Goal: Task Accomplishment & Management: Manage account settings

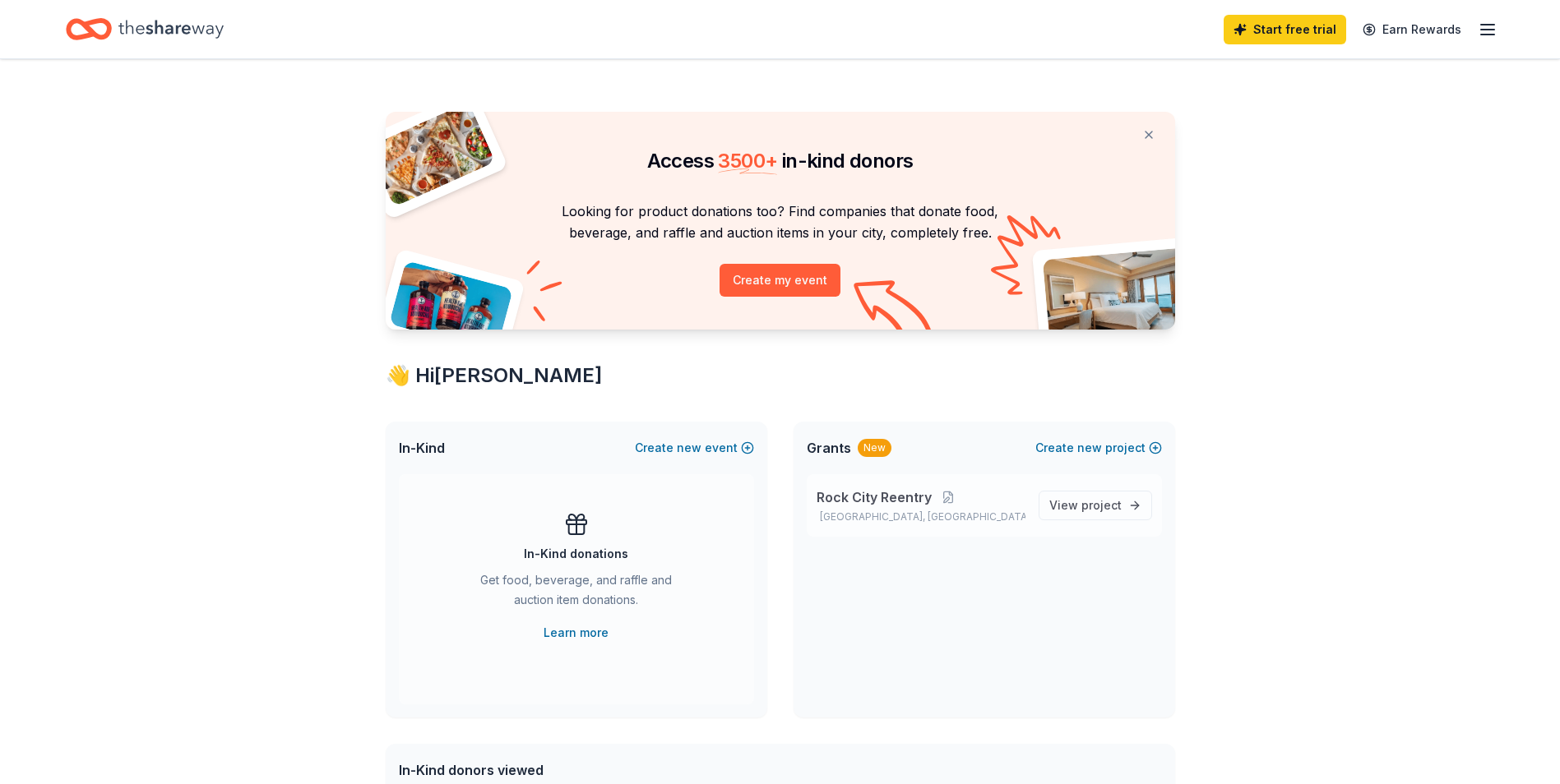
click at [865, 507] on div "Rock City Reentry Little Rock, AR" at bounding box center [921, 506] width 209 height 36
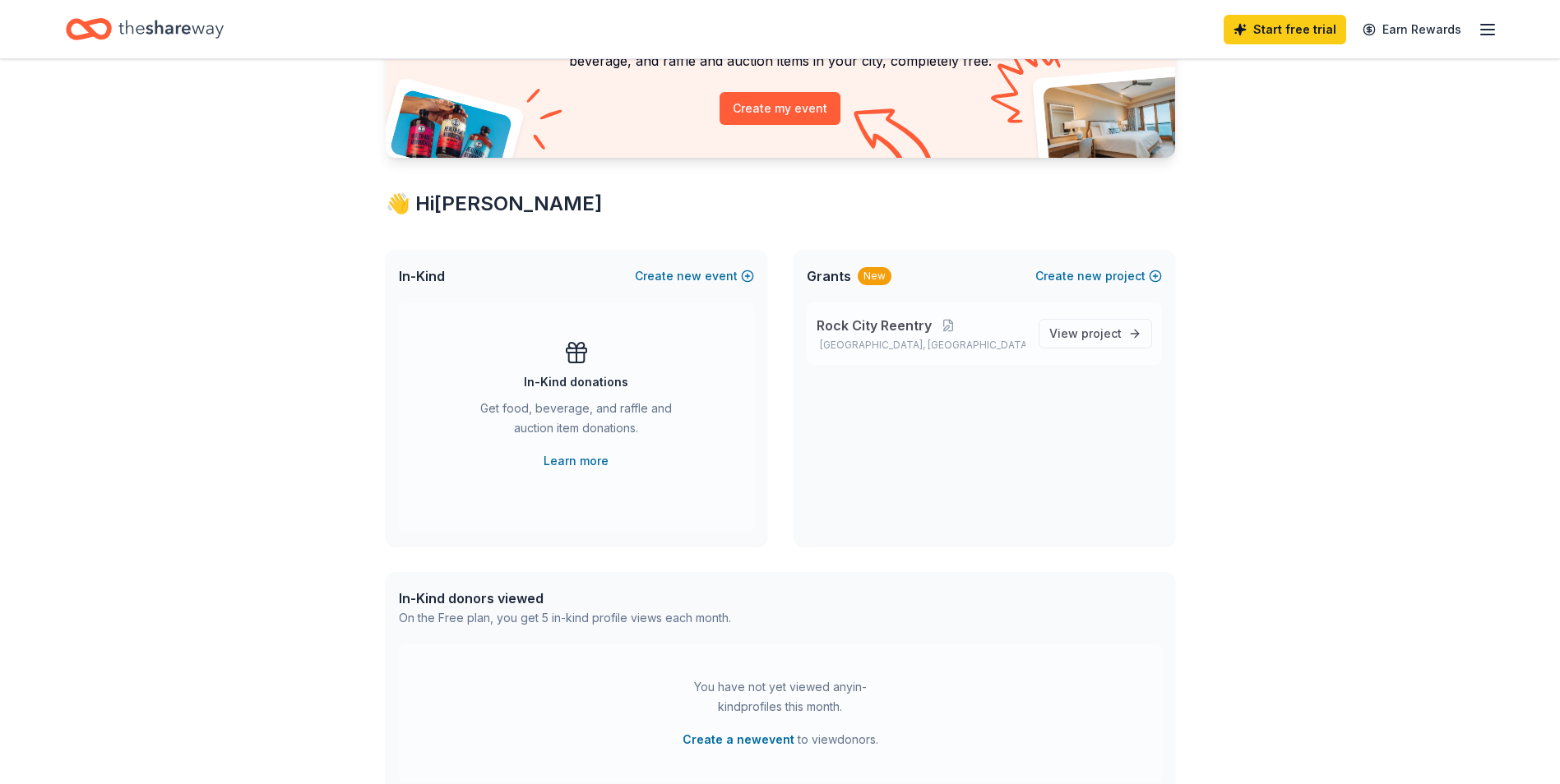
scroll to position [329, 0]
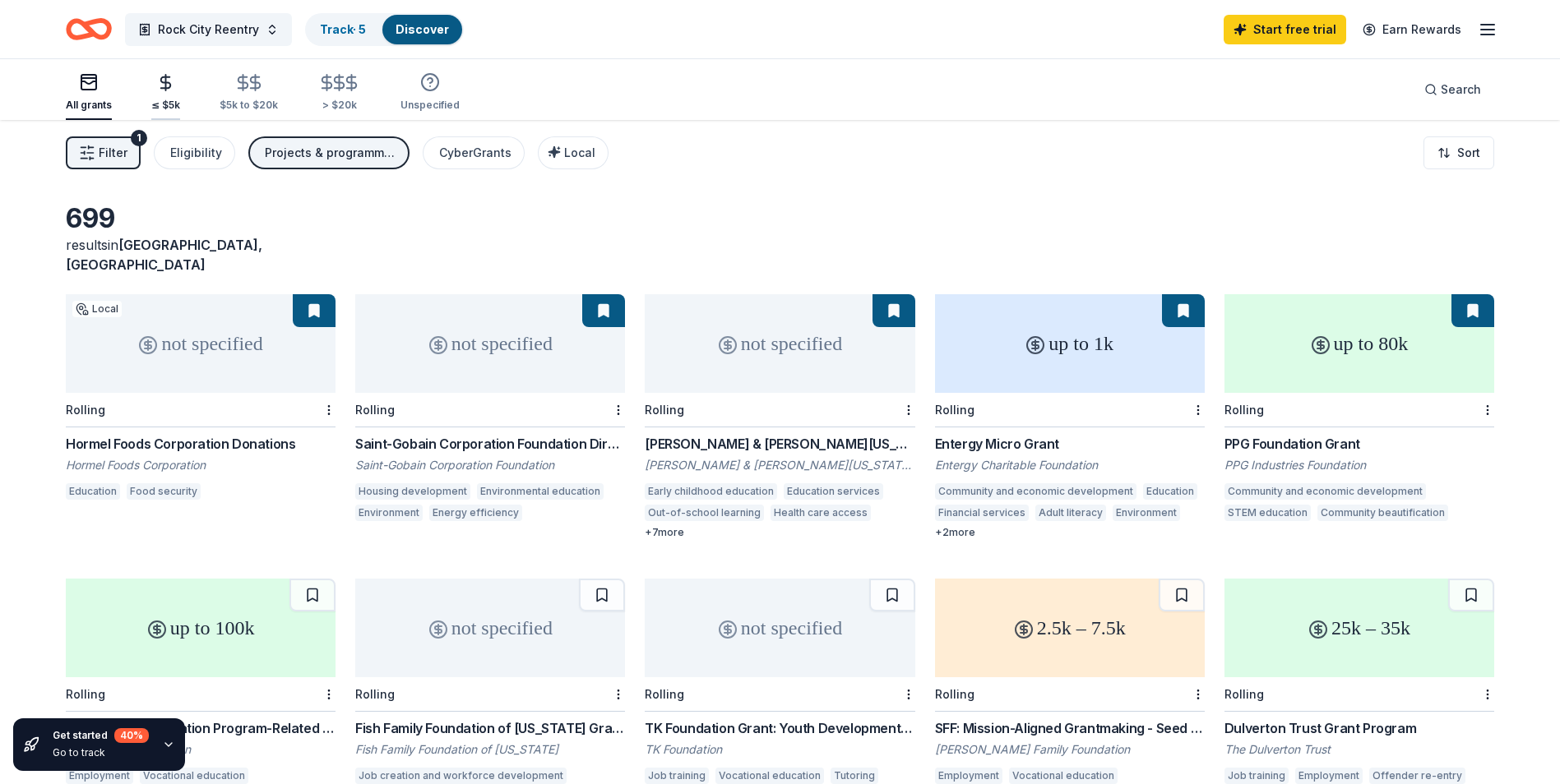
click at [152, 87] on div "button" at bounding box center [166, 82] width 29 height 19
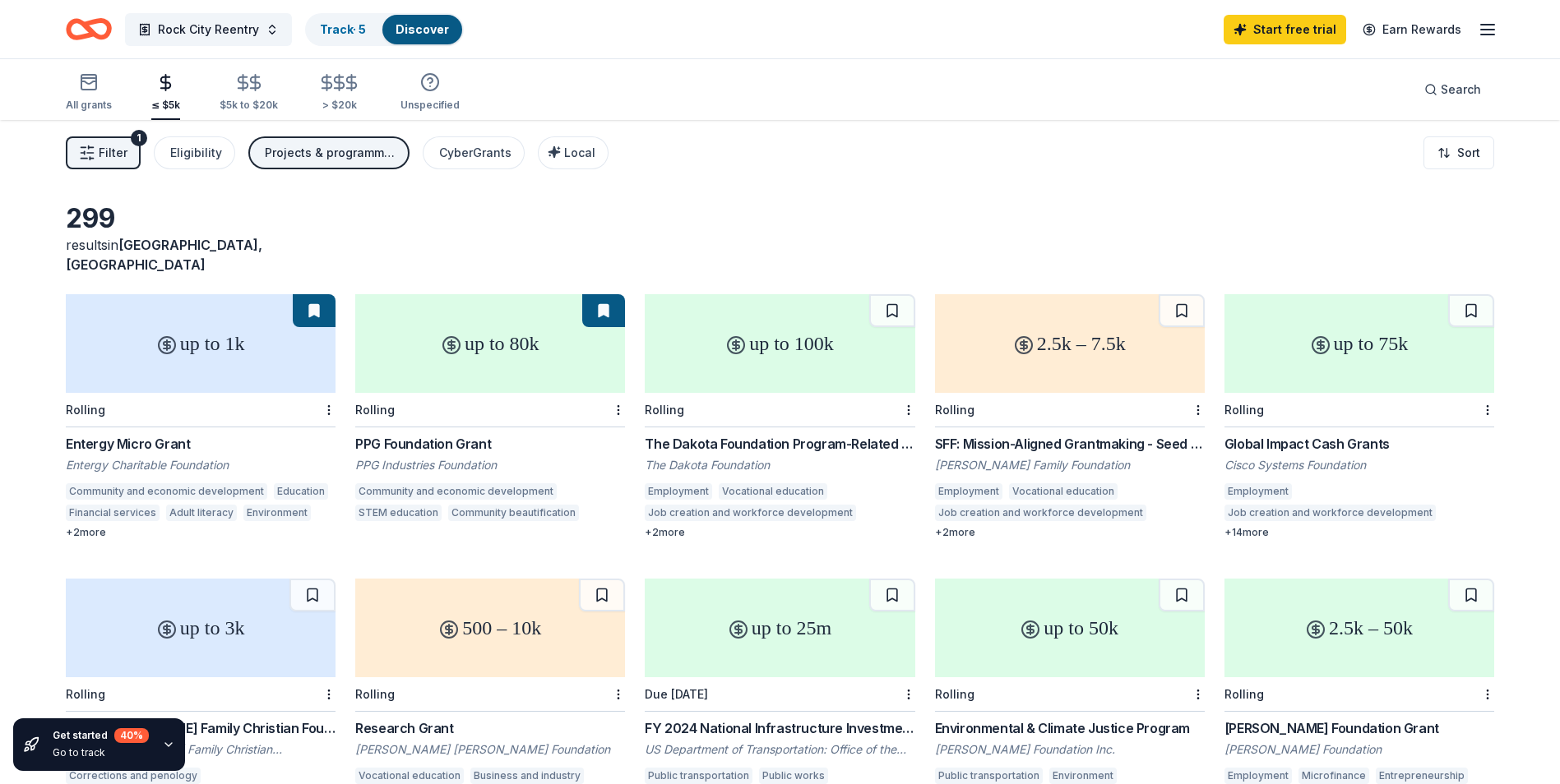
click at [224, 349] on div "up to 1k" at bounding box center [200, 343] width 269 height 99
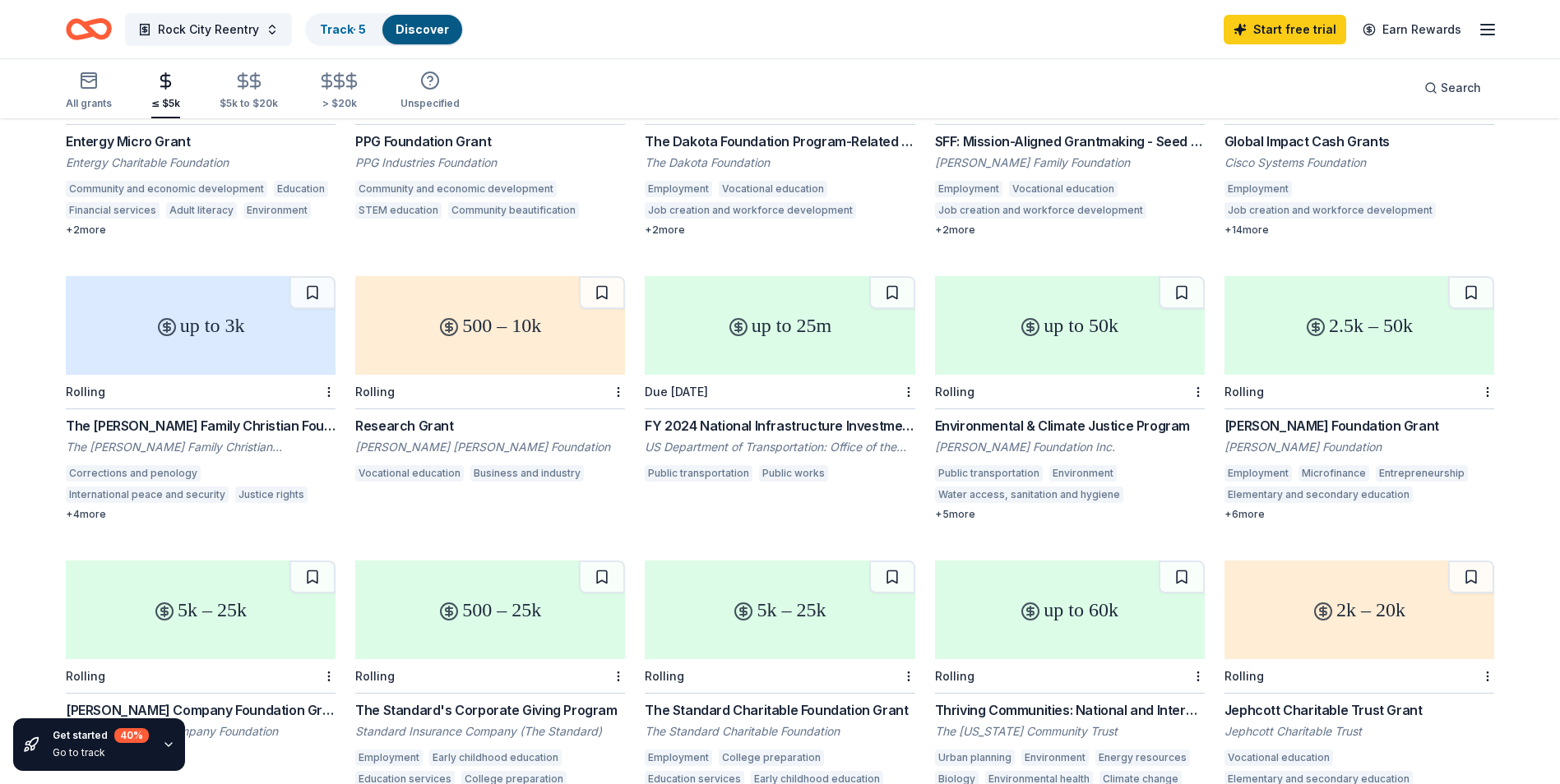
scroll to position [165, 0]
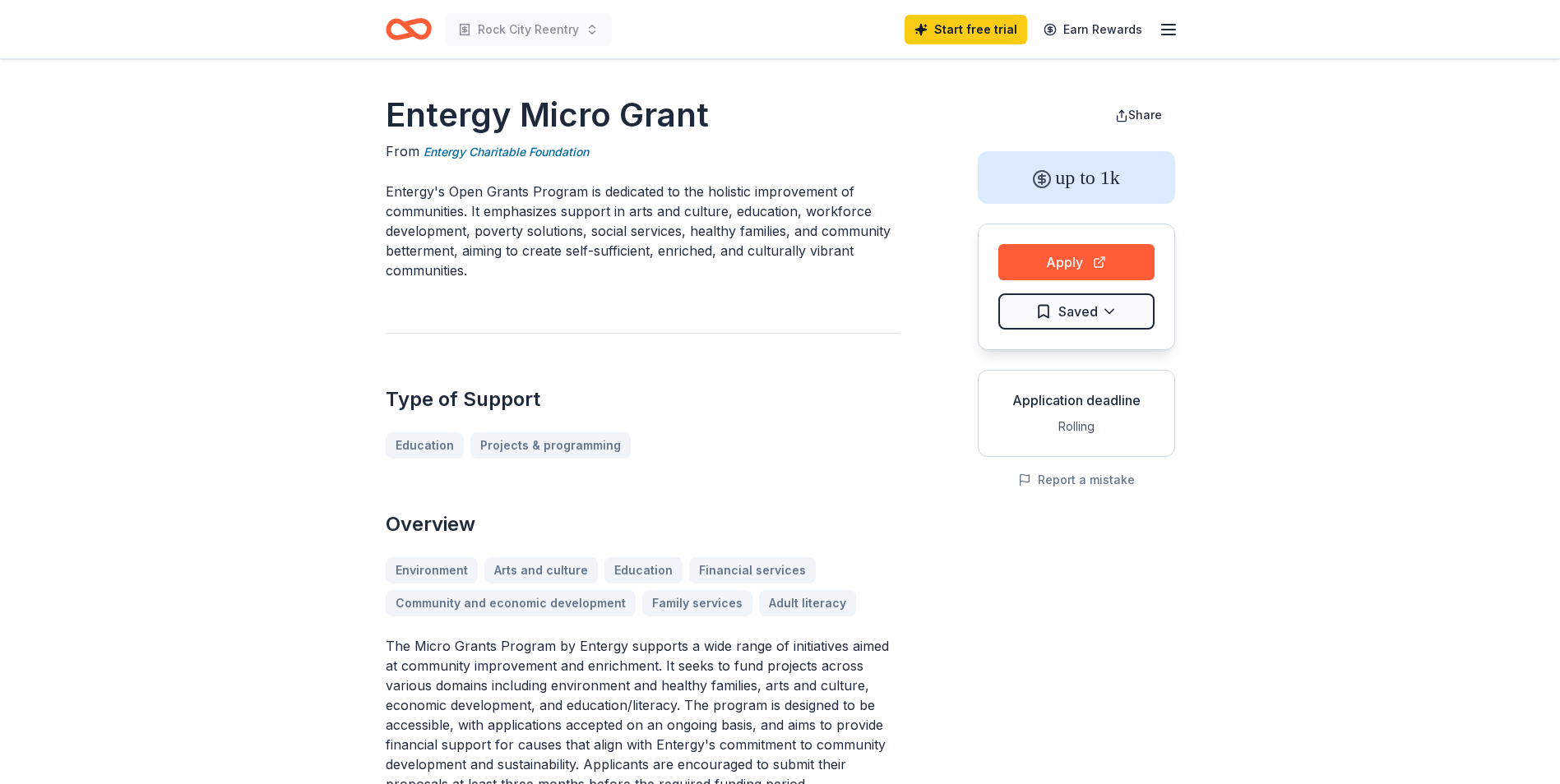
click at [389, 27] on icon "Home" at bounding box center [401, 28] width 26 height 16
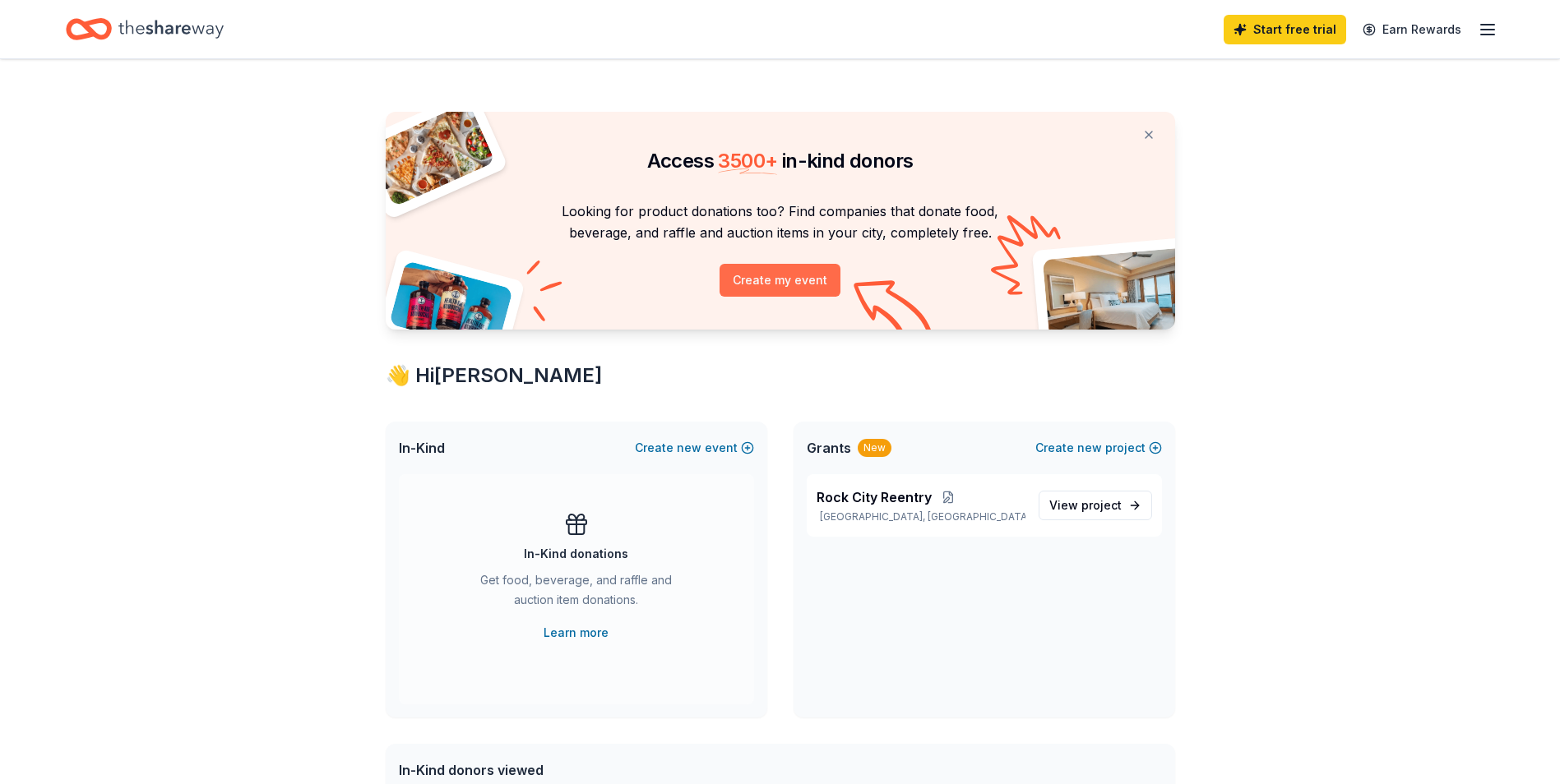
click at [797, 274] on button "Create my event" at bounding box center [780, 280] width 121 height 33
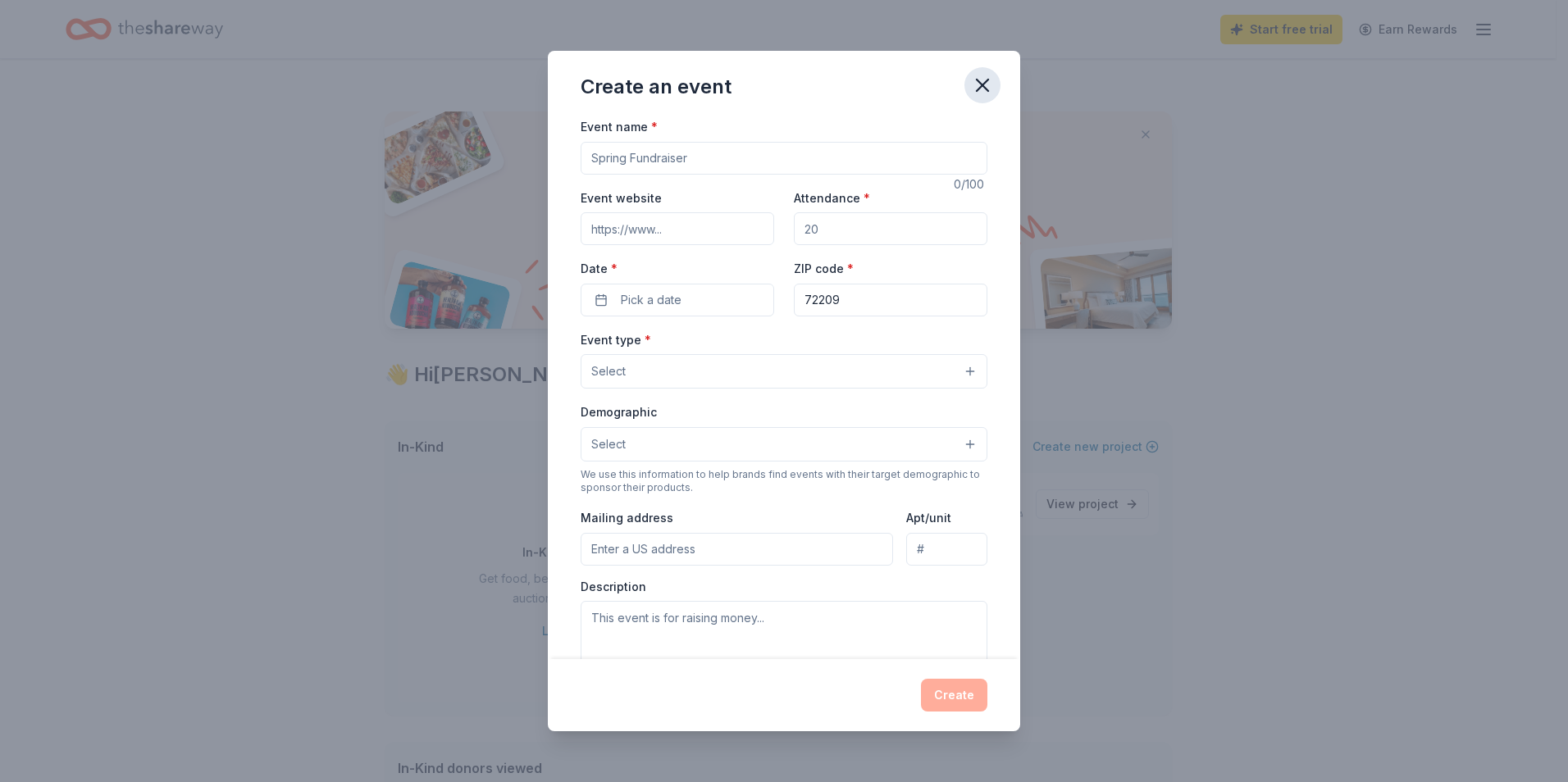
click at [993, 77] on button "button" at bounding box center [982, 85] width 36 height 36
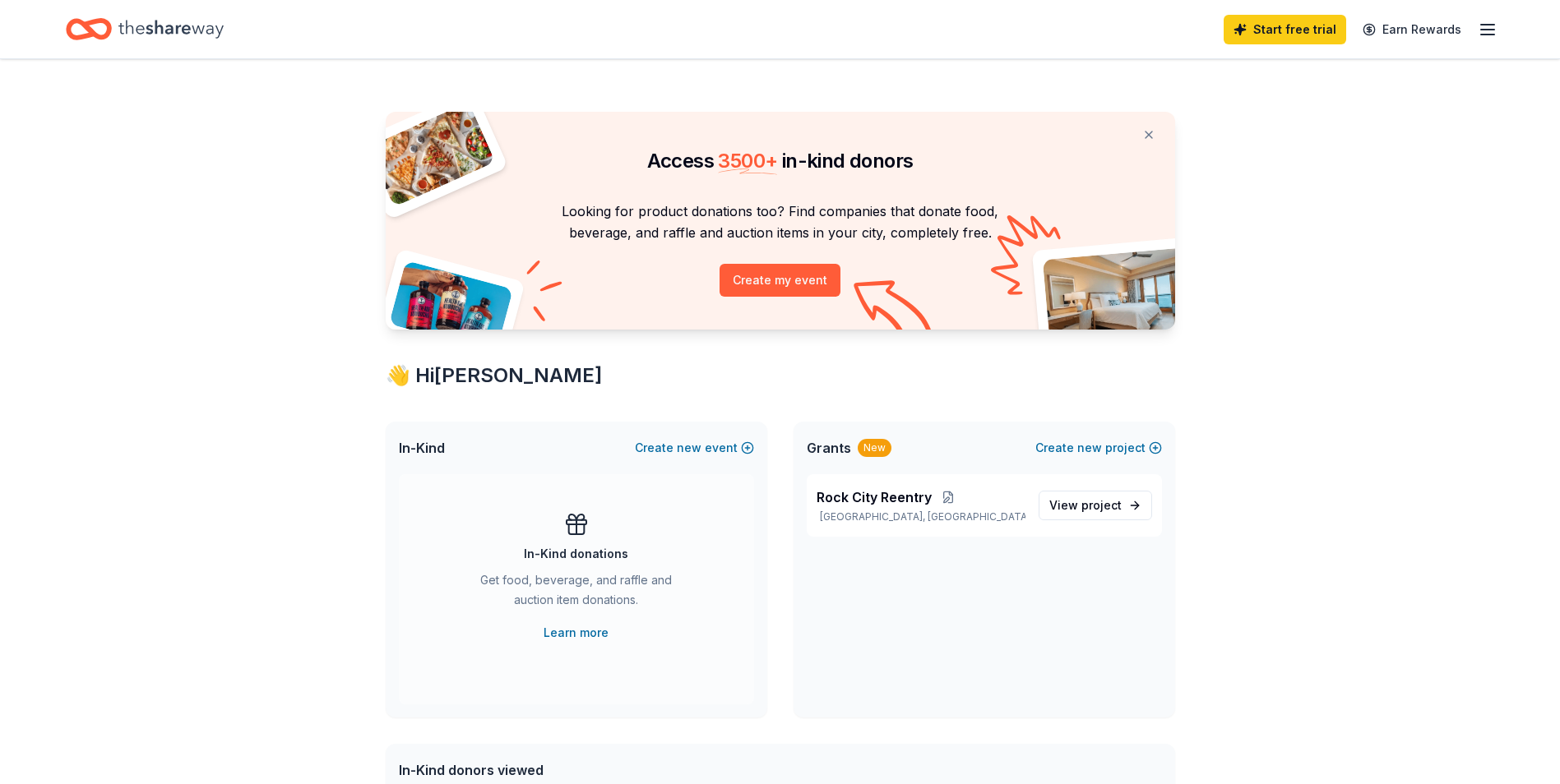
click at [1479, 26] on icon "button" at bounding box center [1487, 30] width 20 height 20
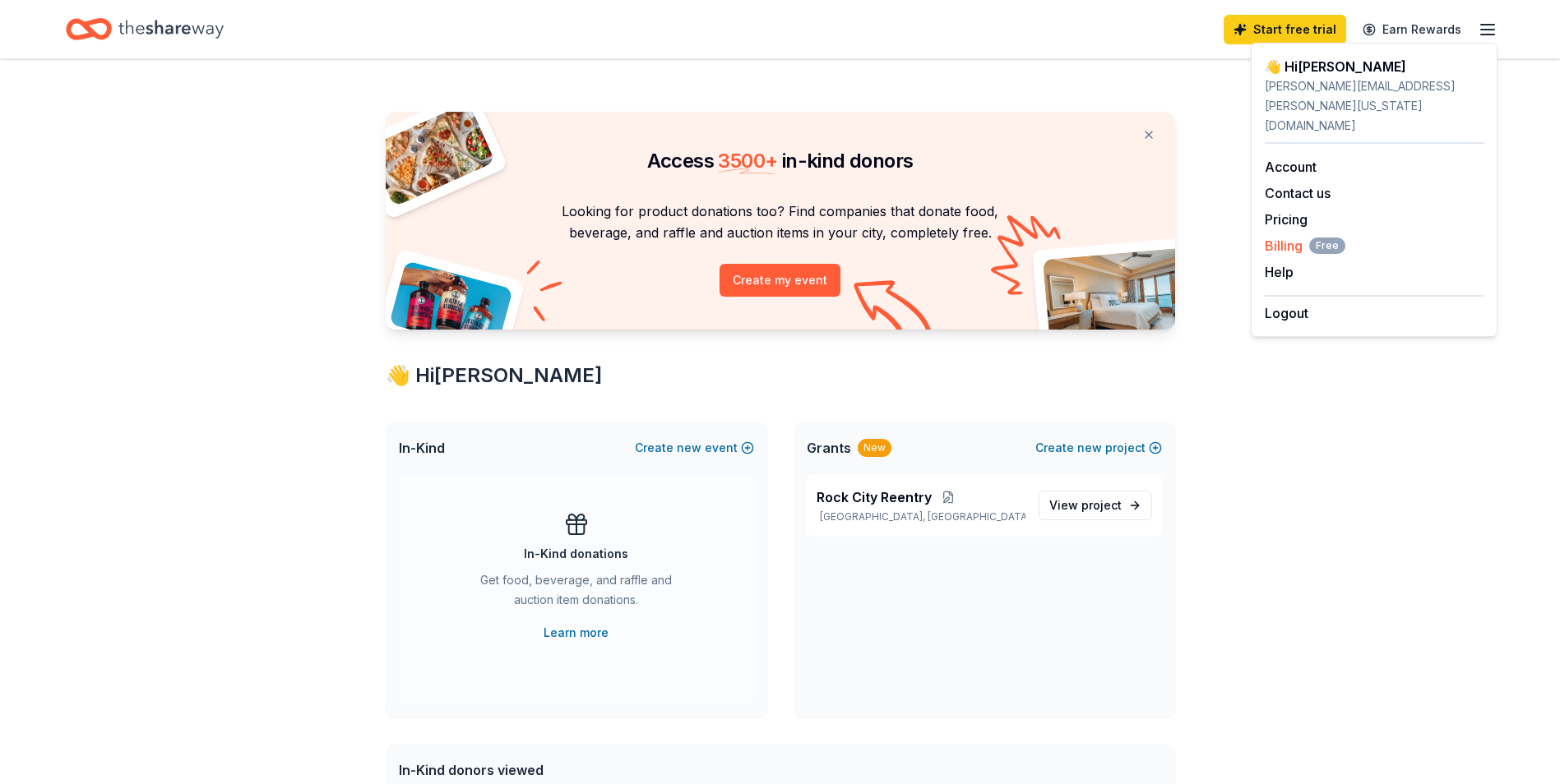
click at [1278, 236] on span "Billing Free" at bounding box center [1305, 245] width 81 height 20
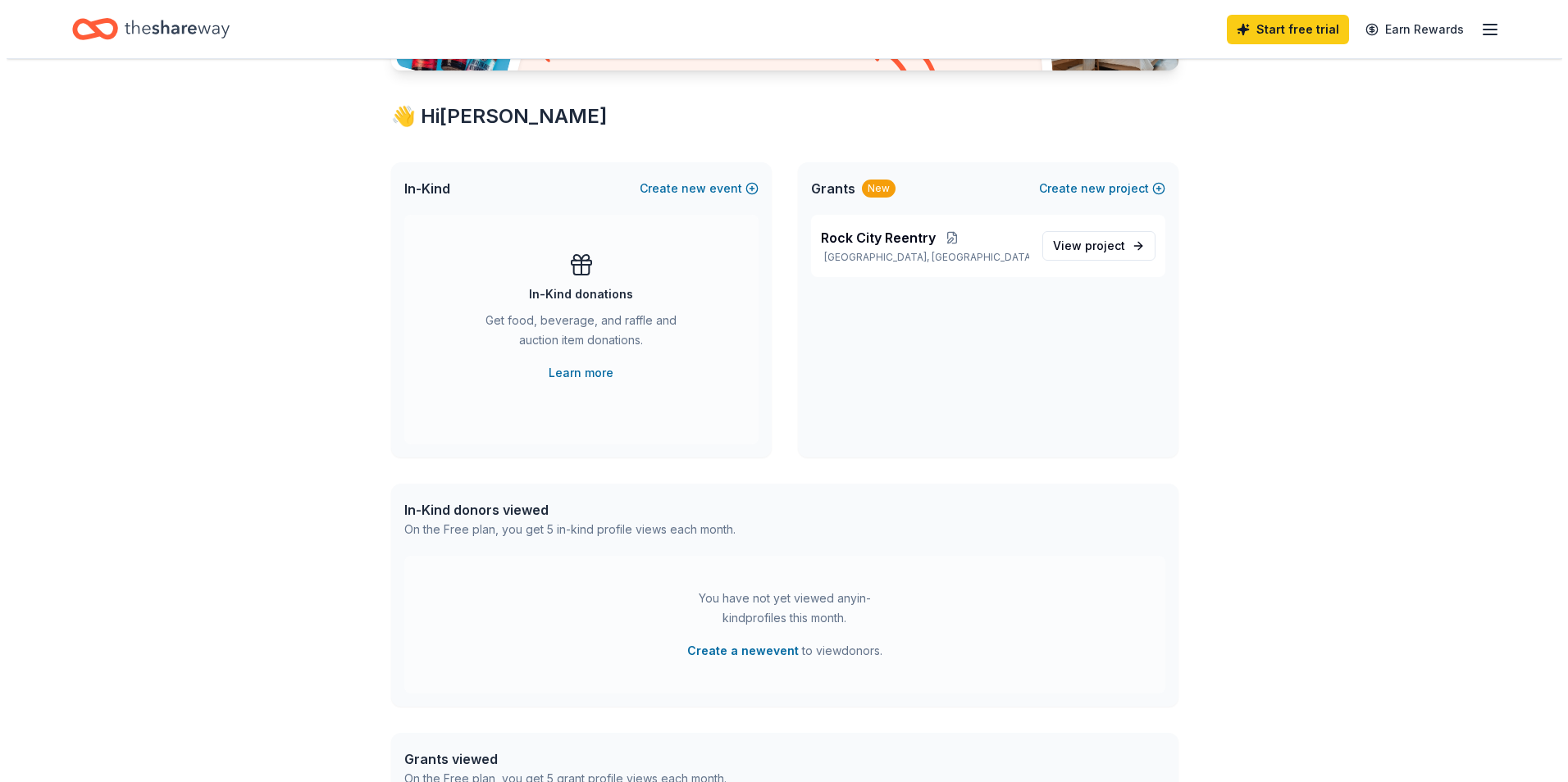
scroll to position [82, 0]
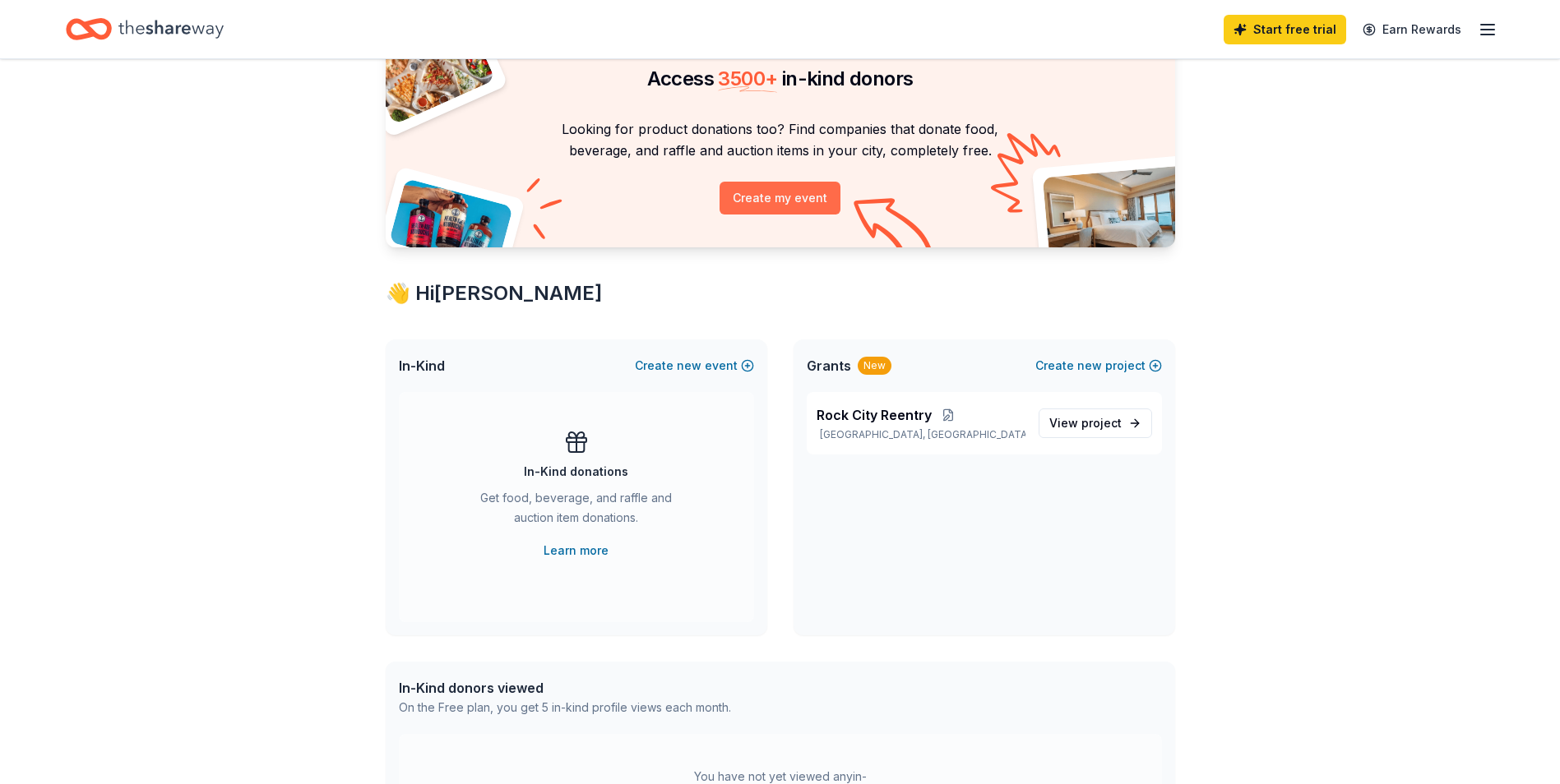
click at [755, 199] on button "Create my event" at bounding box center [780, 198] width 121 height 33
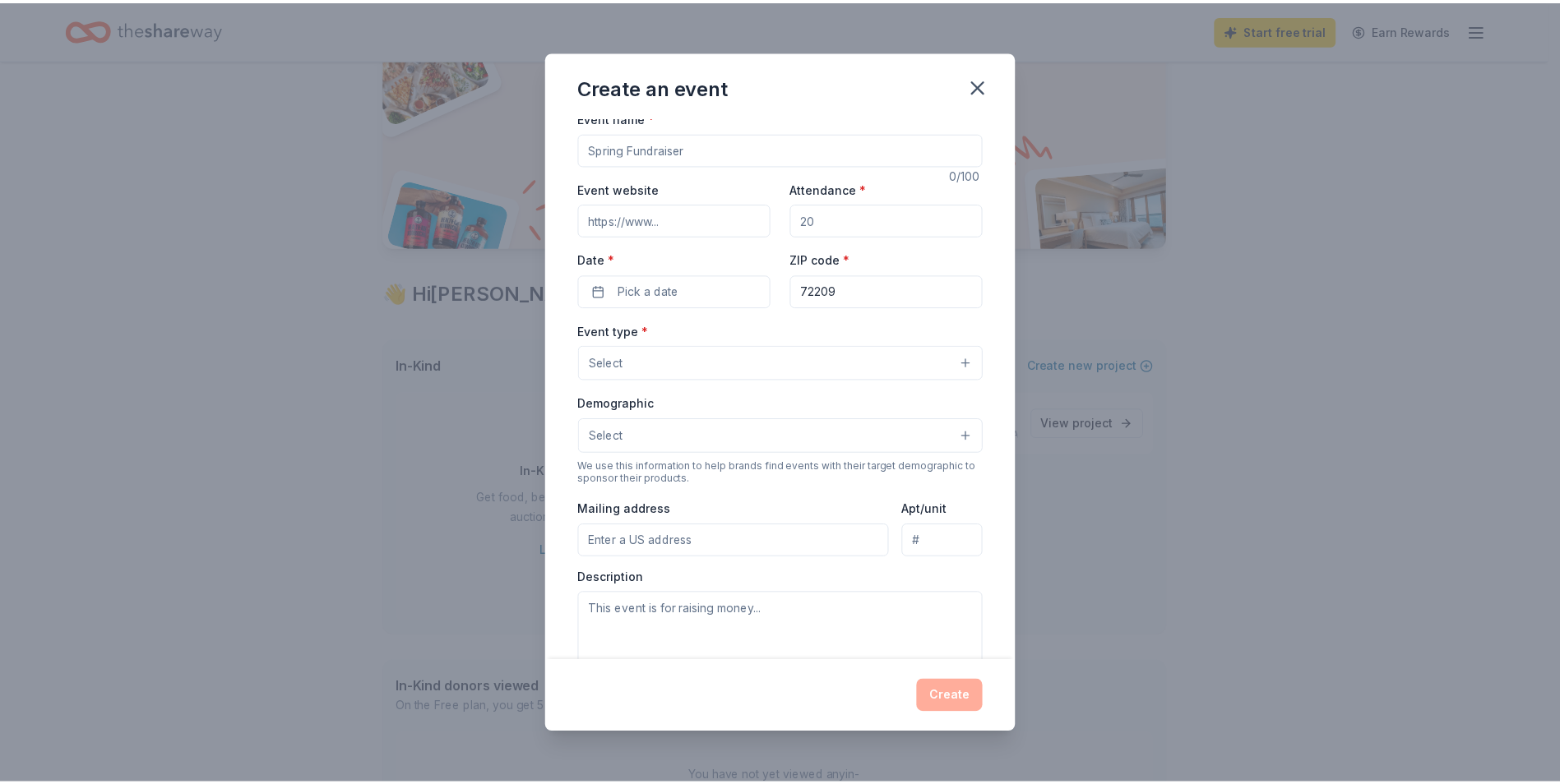
scroll to position [0, 0]
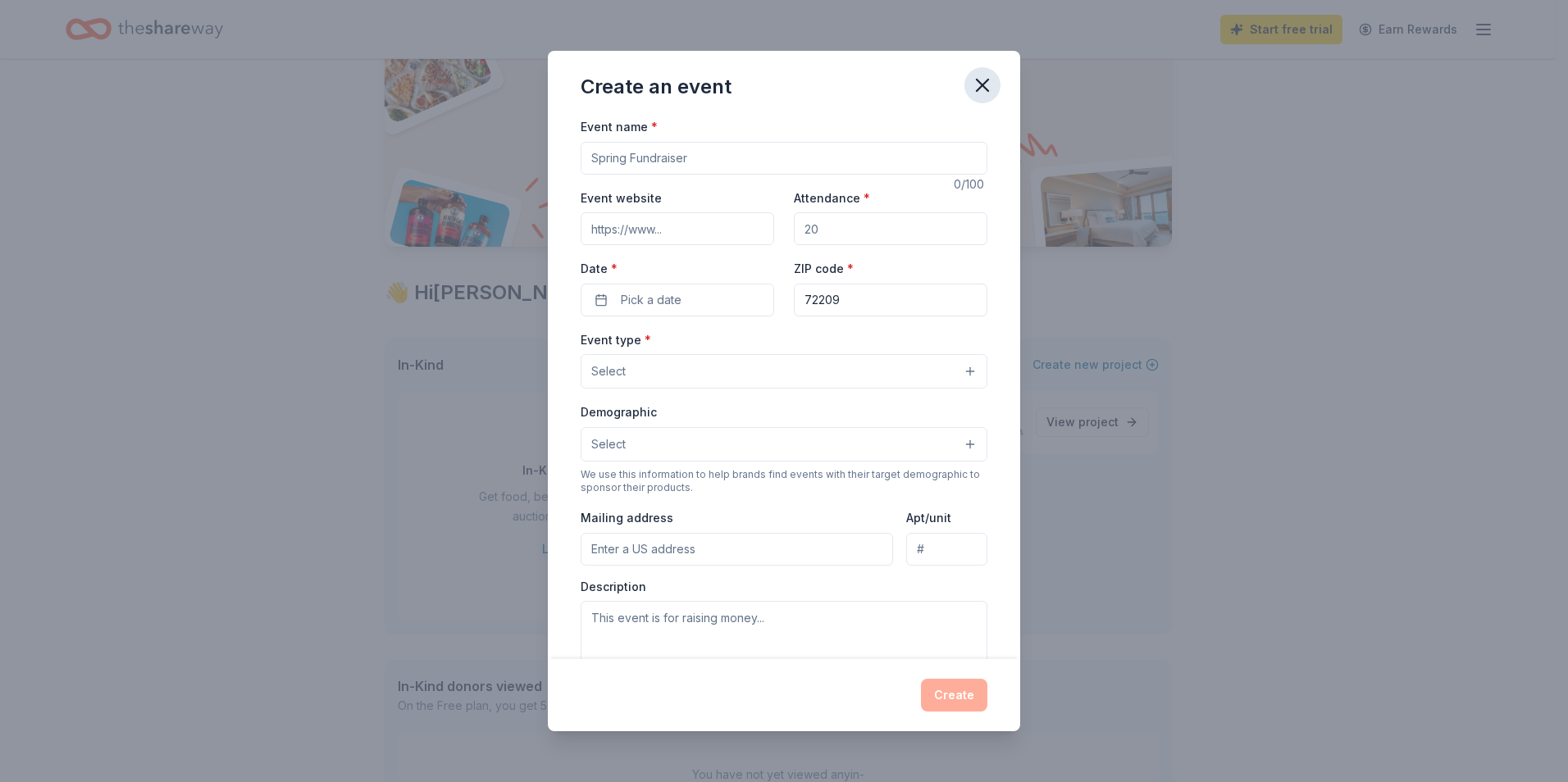
click at [990, 74] on icon "button" at bounding box center [982, 85] width 23 height 23
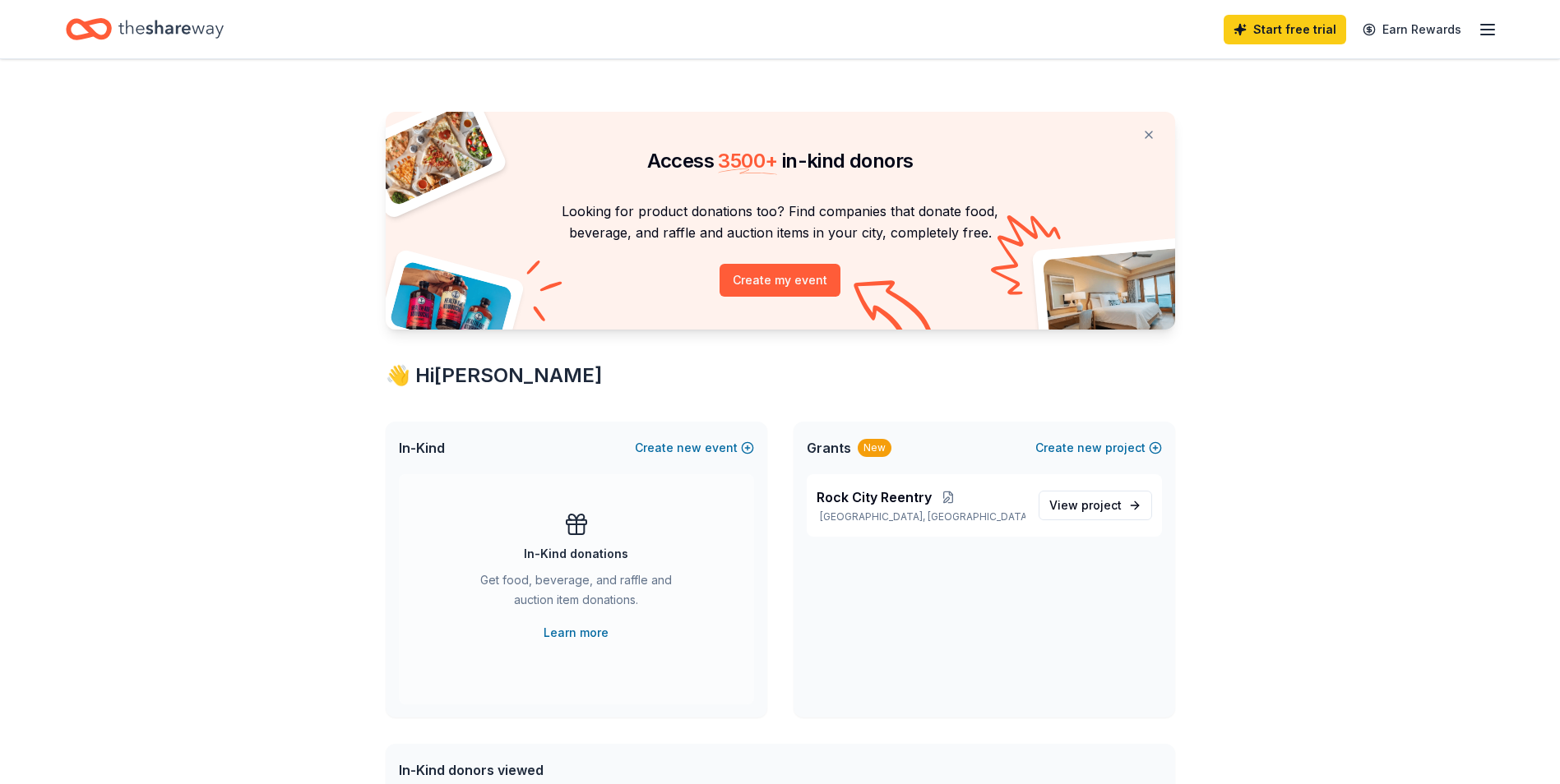
click at [1486, 30] on line "button" at bounding box center [1487, 30] width 13 height 0
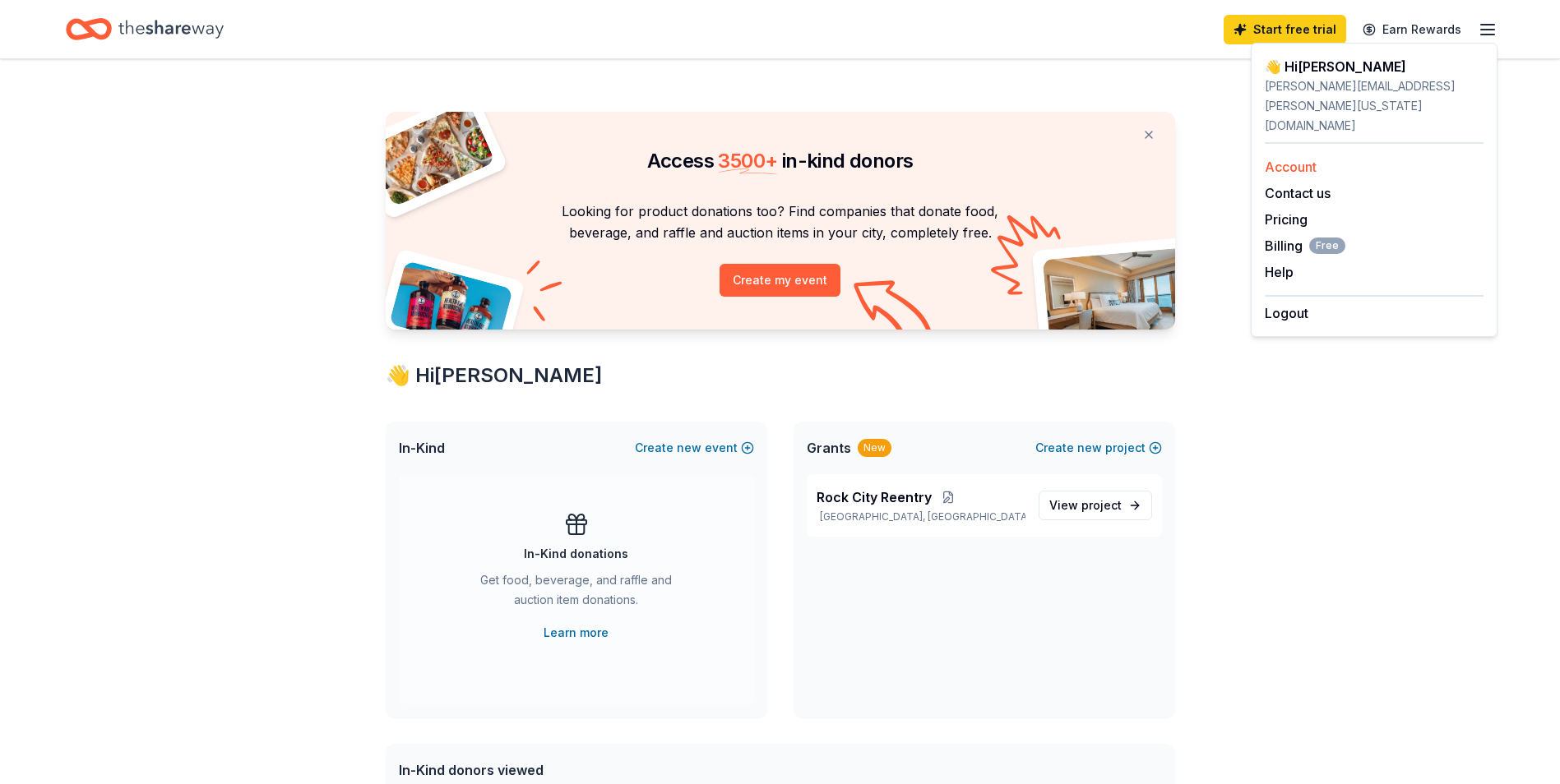
click at [1292, 158] on link "Account" at bounding box center [1291, 166] width 52 height 16
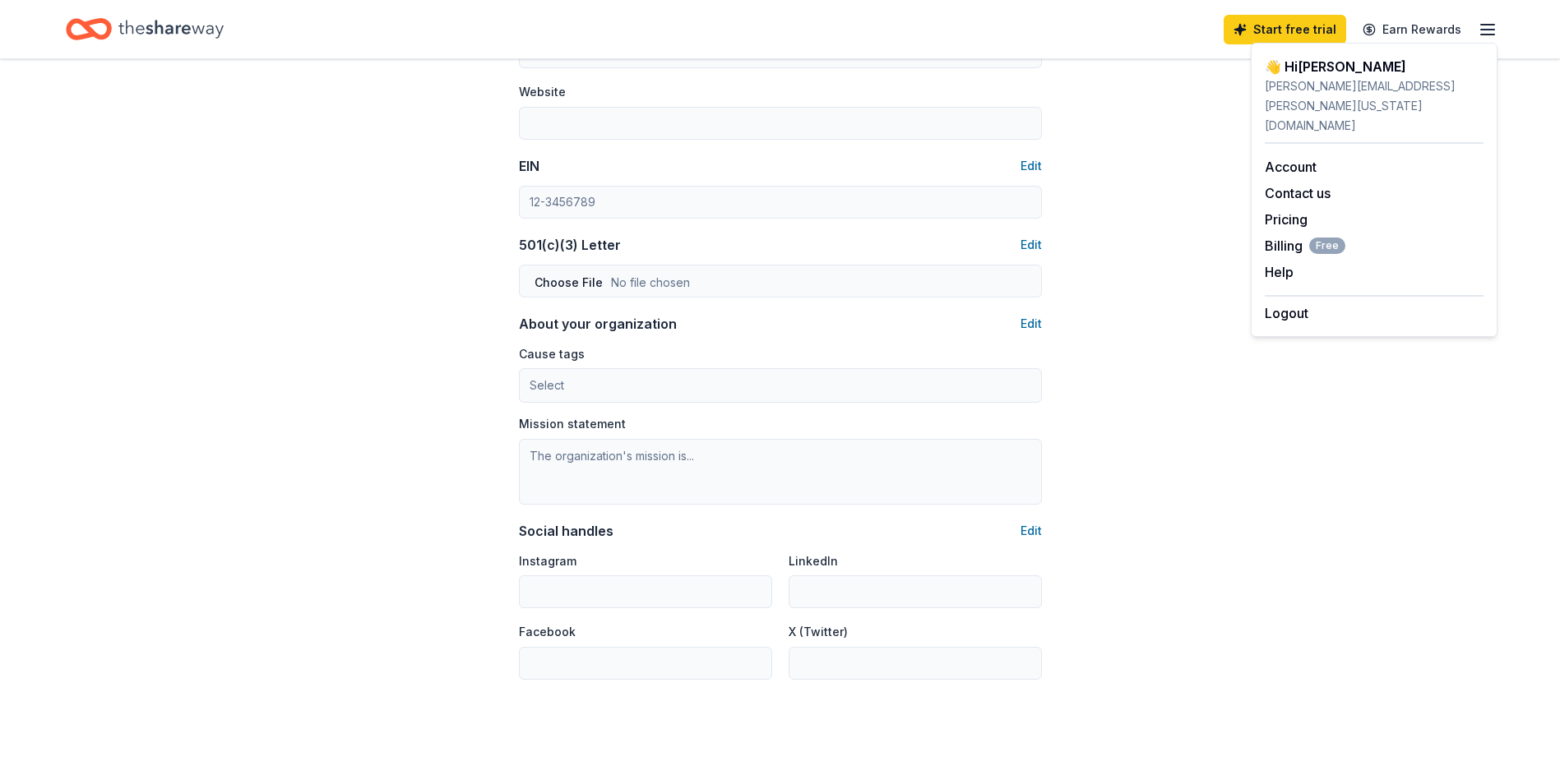
scroll to position [696, 0]
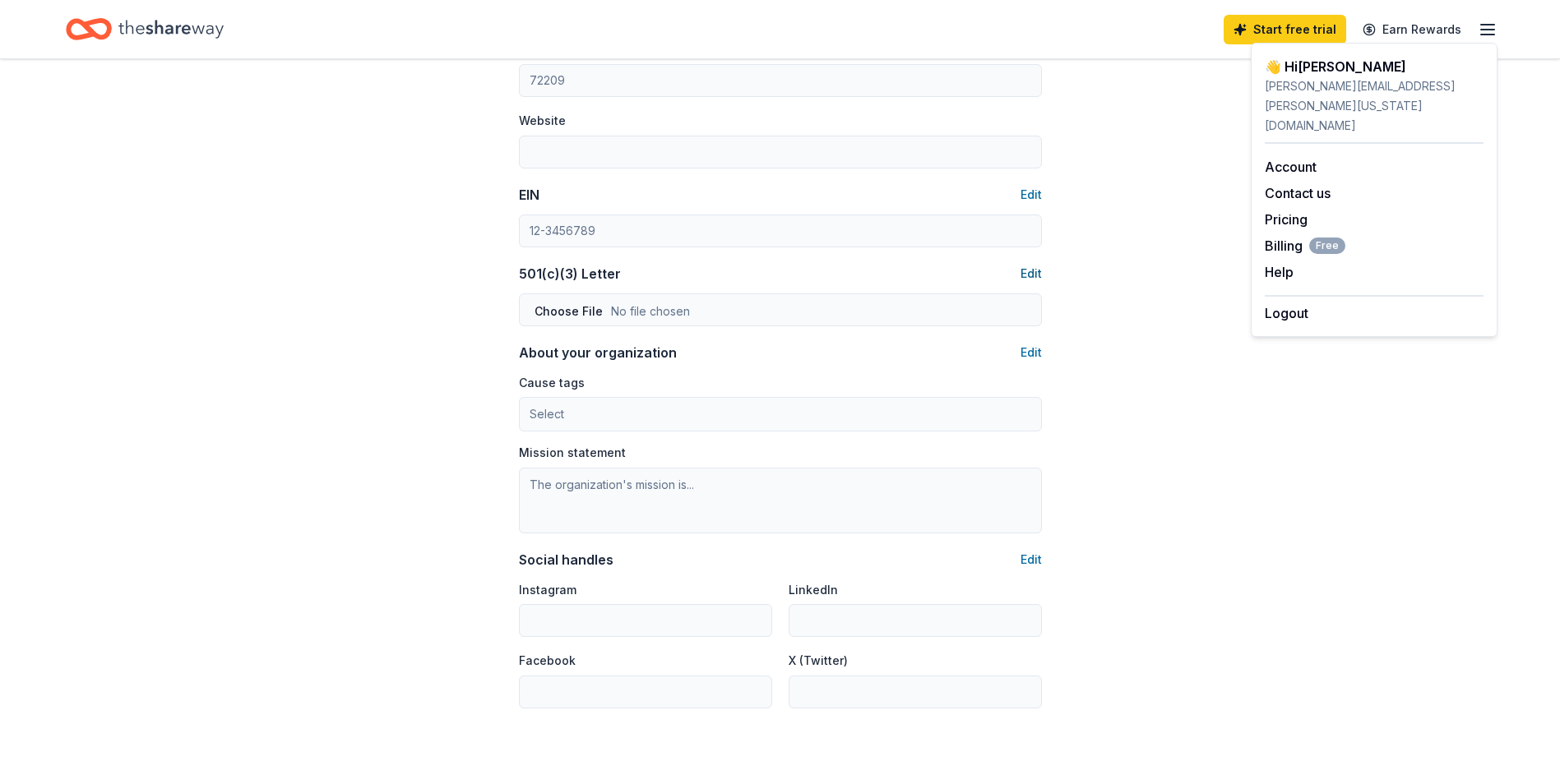
click at [1035, 272] on button "Edit" at bounding box center [1031, 273] width 21 height 20
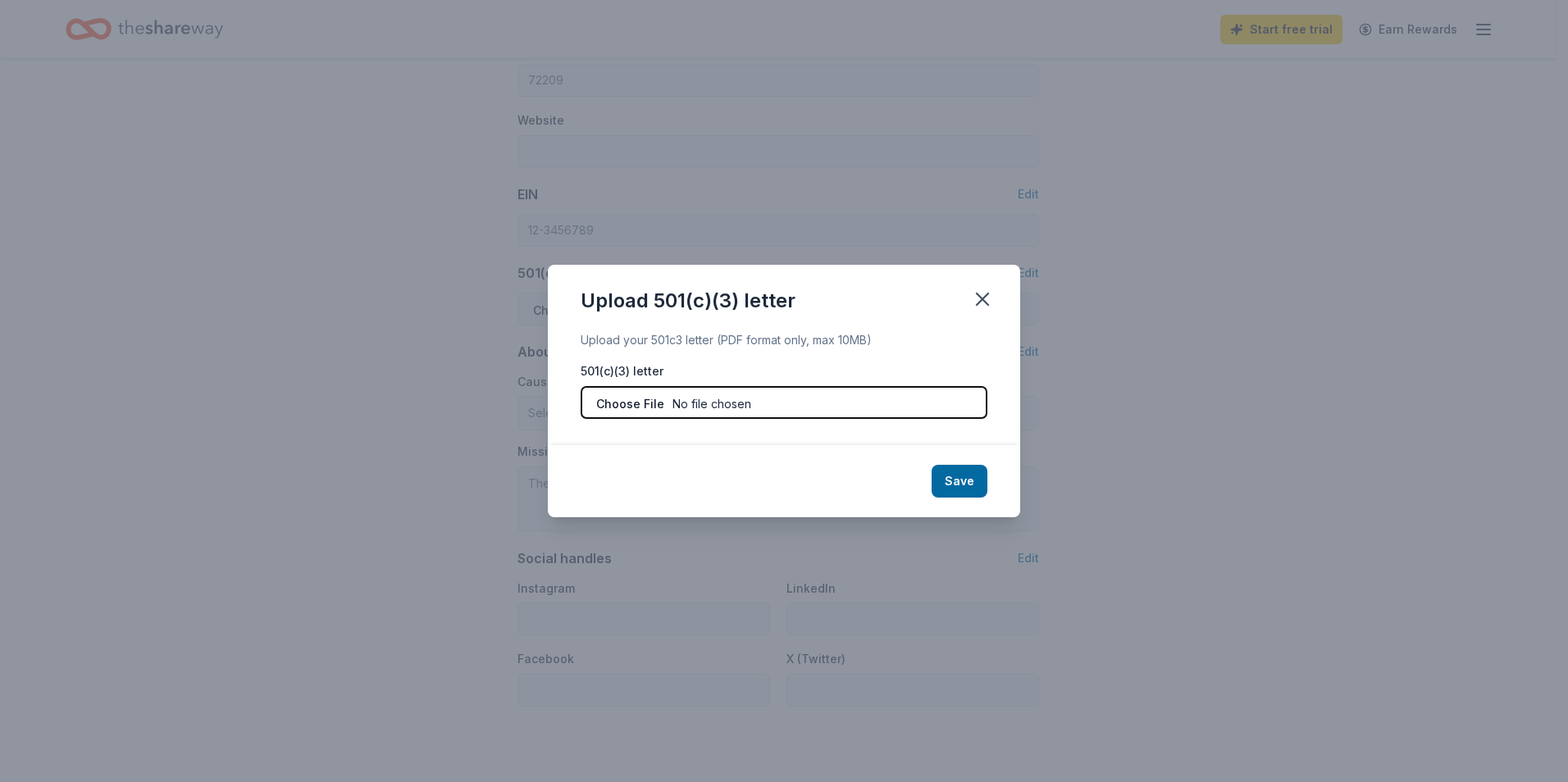
click at [621, 402] on input "file" at bounding box center [783, 402] width 406 height 33
type input "C:\fakepath\IRS 501c3 Tax Exempt Letter 2002.pdf"
click at [958, 487] on button "Save" at bounding box center [959, 481] width 55 height 33
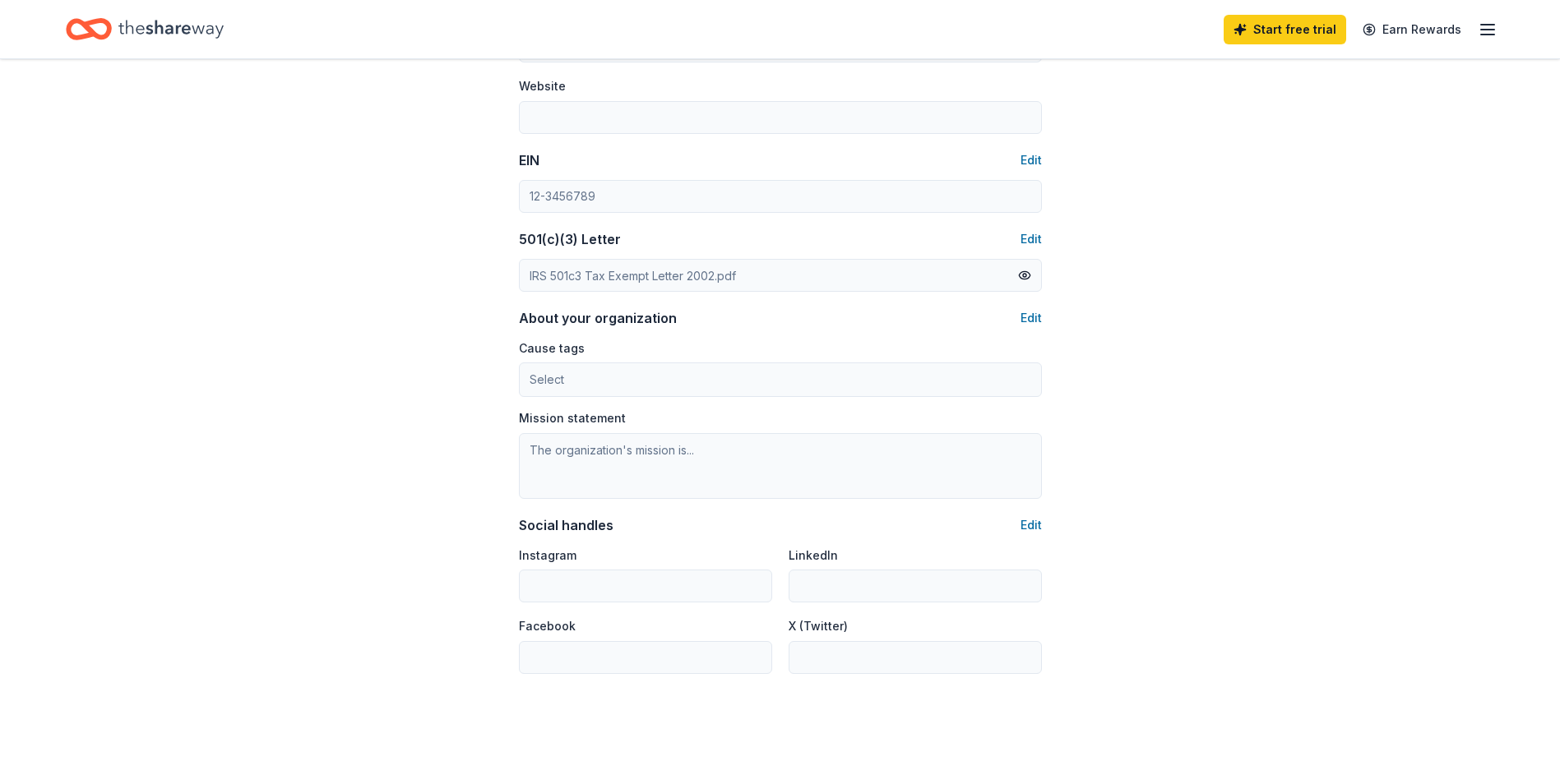
scroll to position [861, 0]
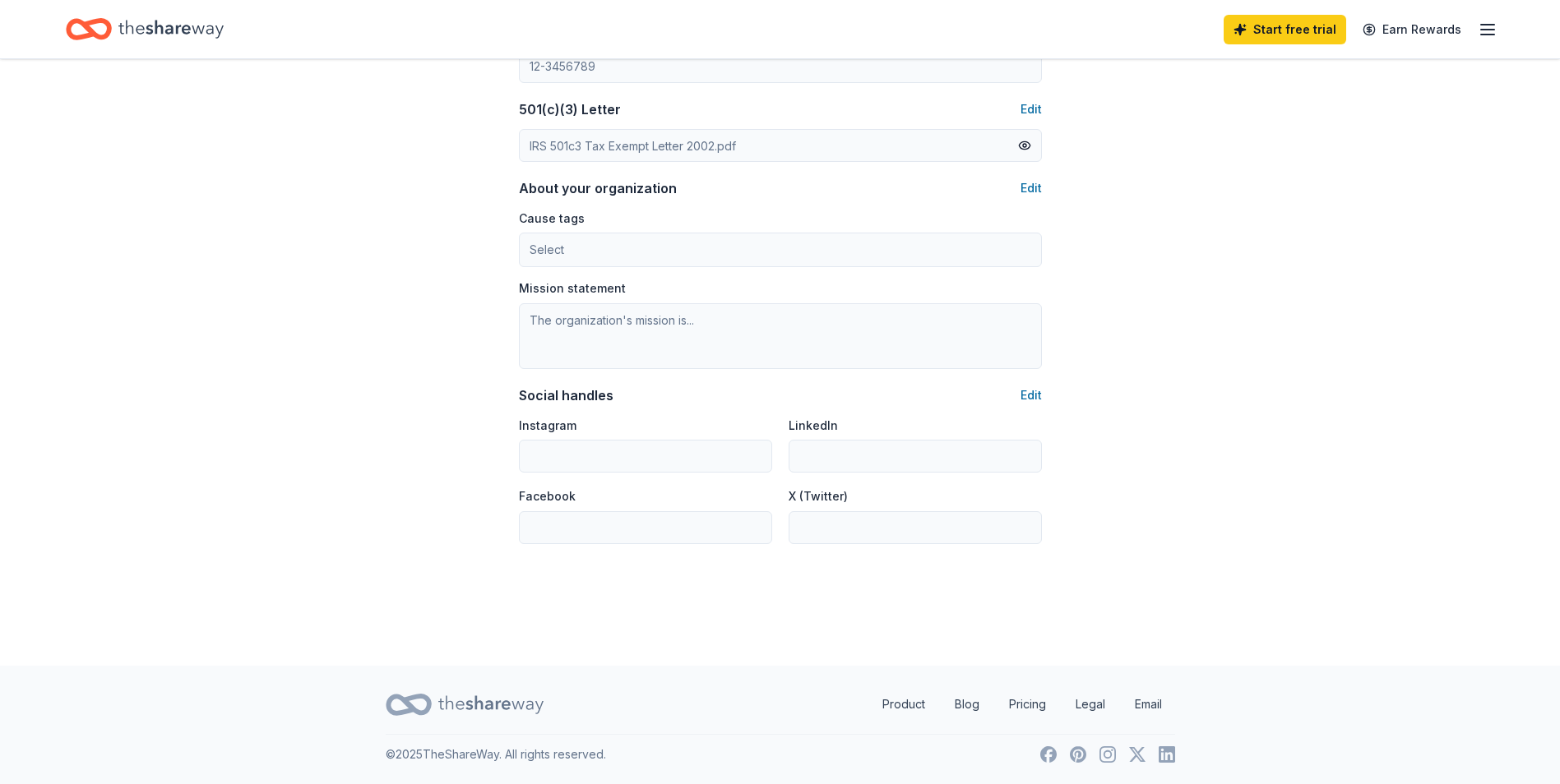
click at [93, 30] on icon "Home" at bounding box center [81, 28] width 26 height 16
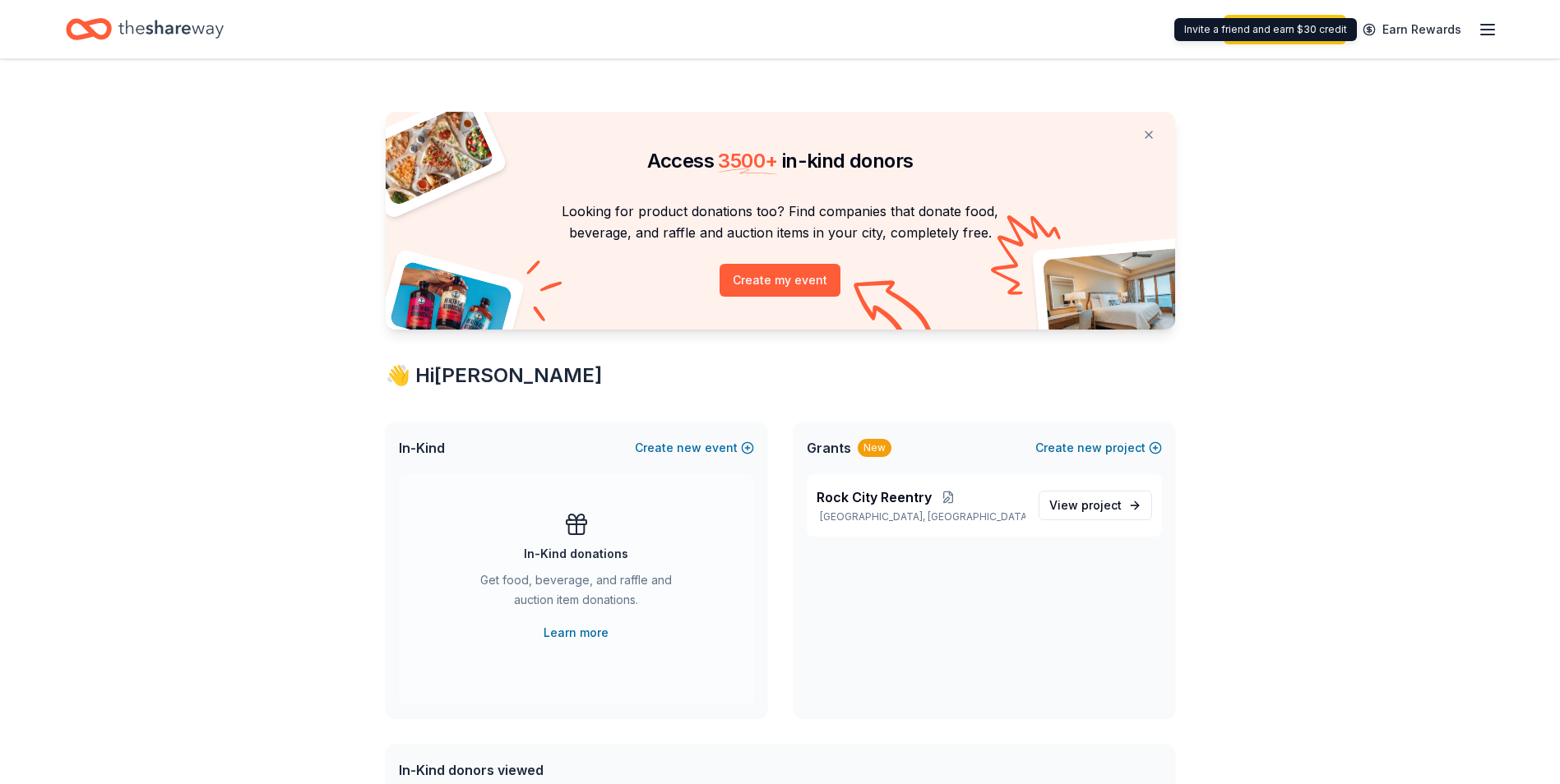
click at [1480, 24] on icon "button" at bounding box center [1487, 30] width 20 height 20
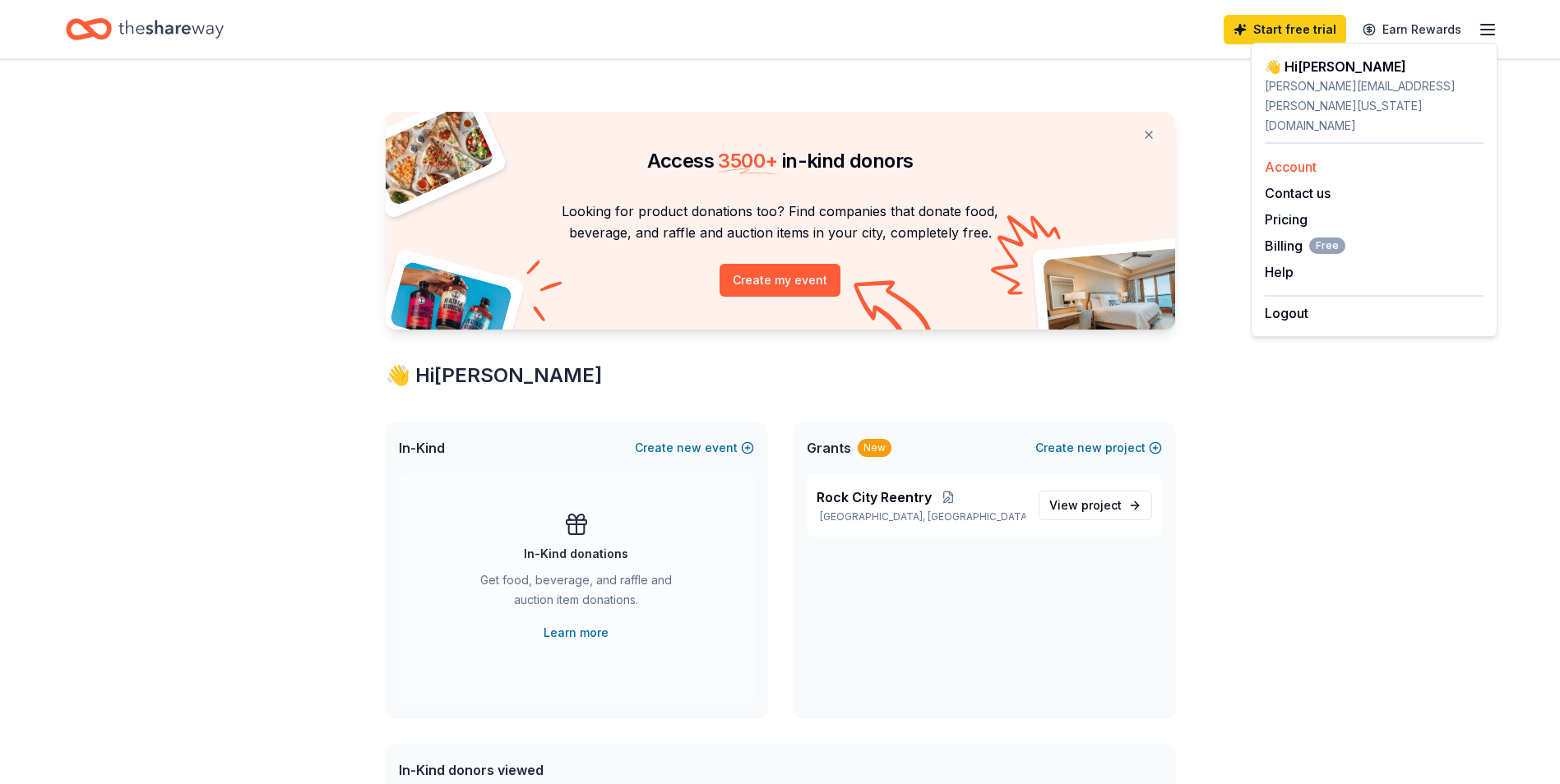
click at [1301, 158] on link "Account" at bounding box center [1291, 166] width 52 height 16
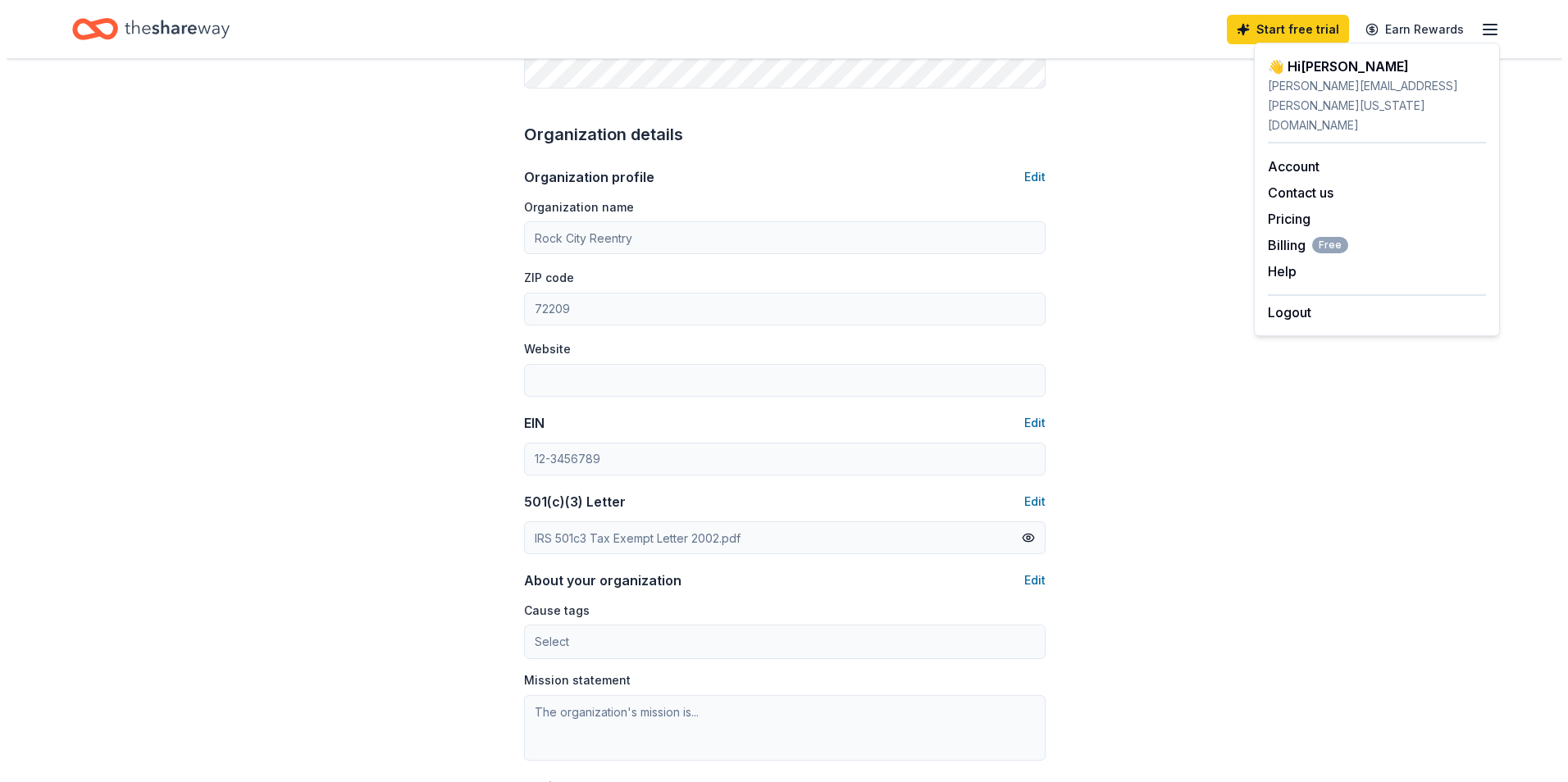
scroll to position [492, 0]
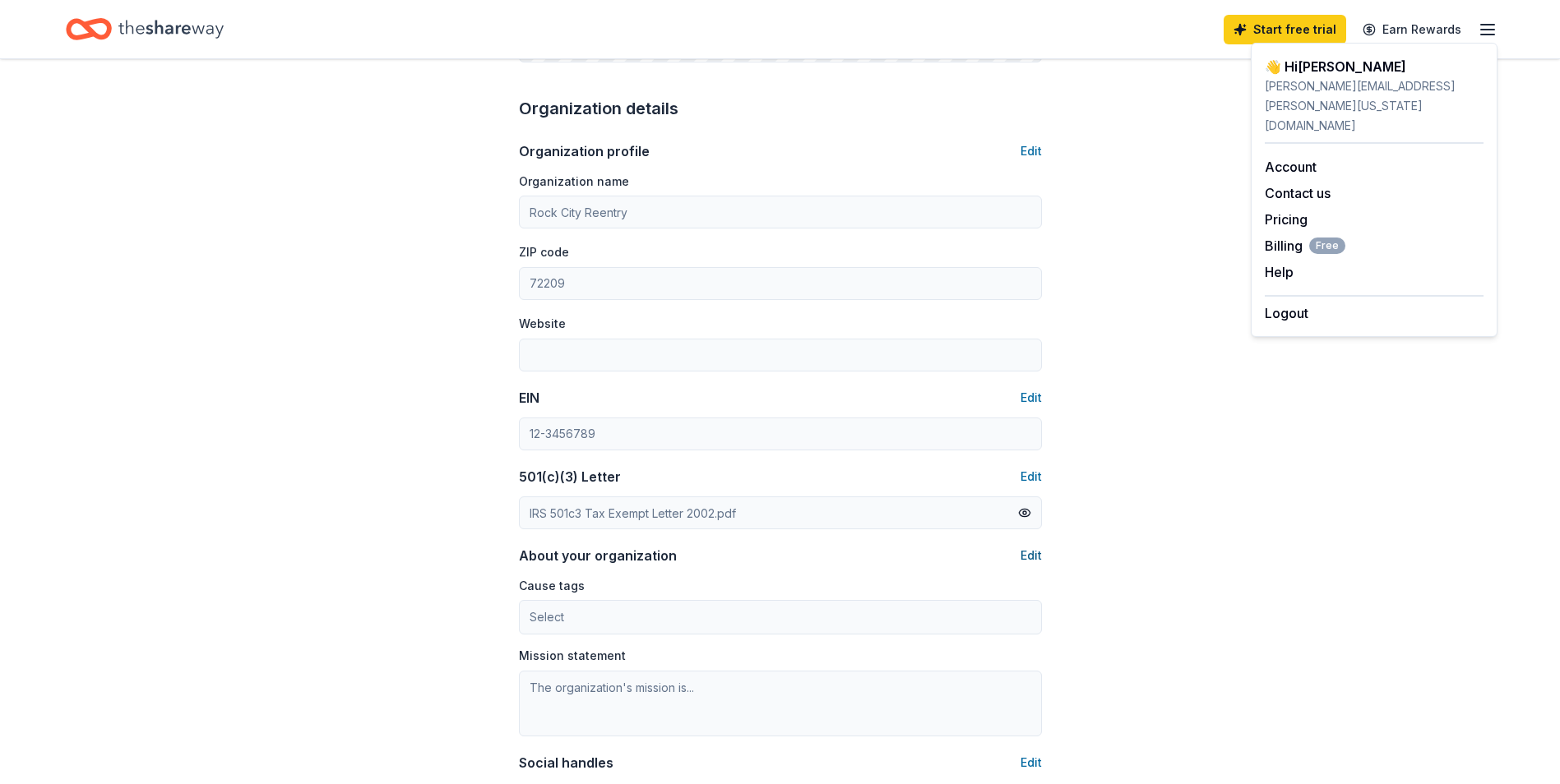
click at [1033, 557] on button "Edit" at bounding box center [1031, 555] width 21 height 20
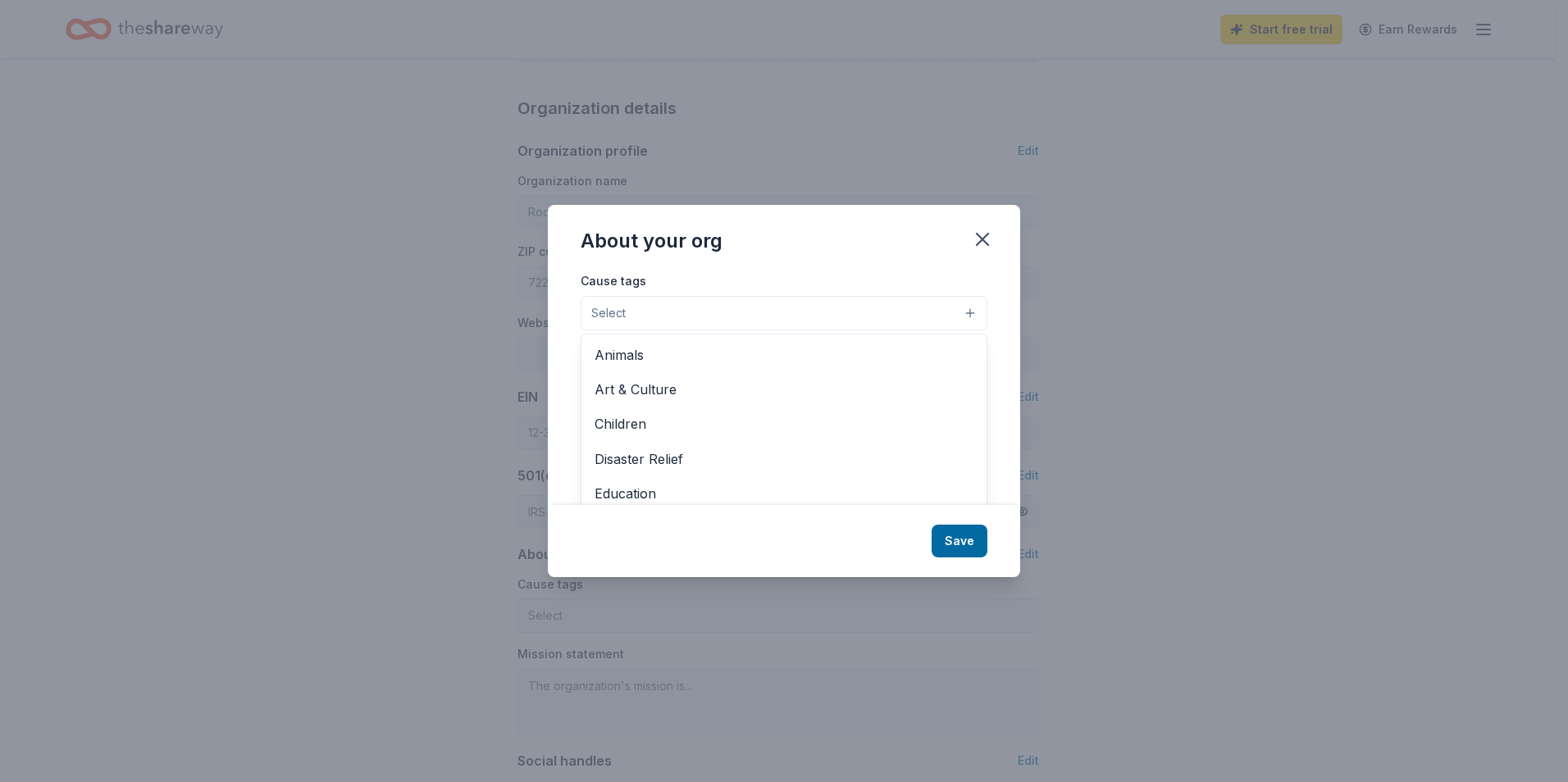
click at [610, 327] on button "Select" at bounding box center [783, 314] width 406 height 34
click at [619, 318] on span "Select" at bounding box center [608, 313] width 34 height 20
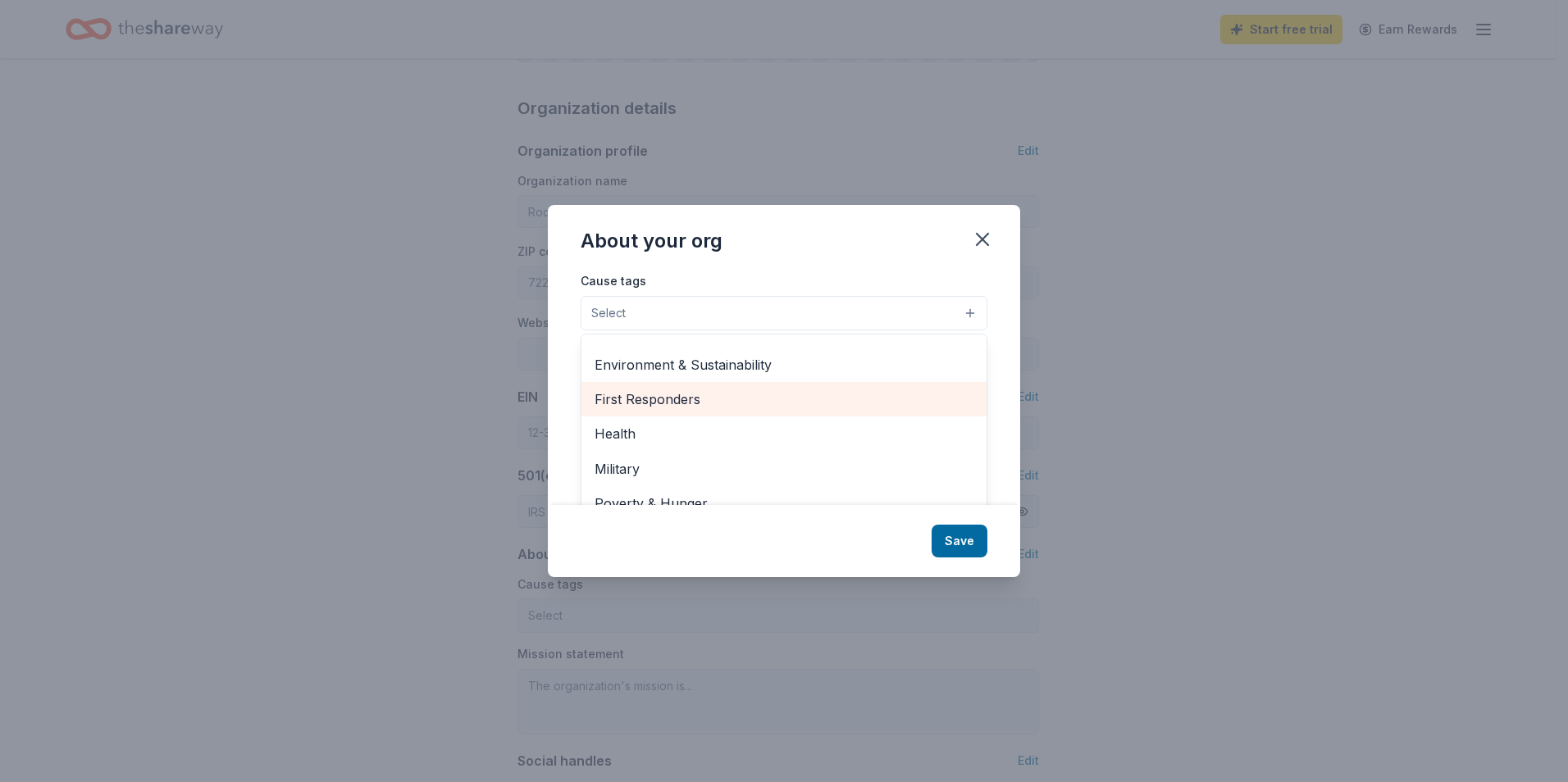
scroll to position [82, 0]
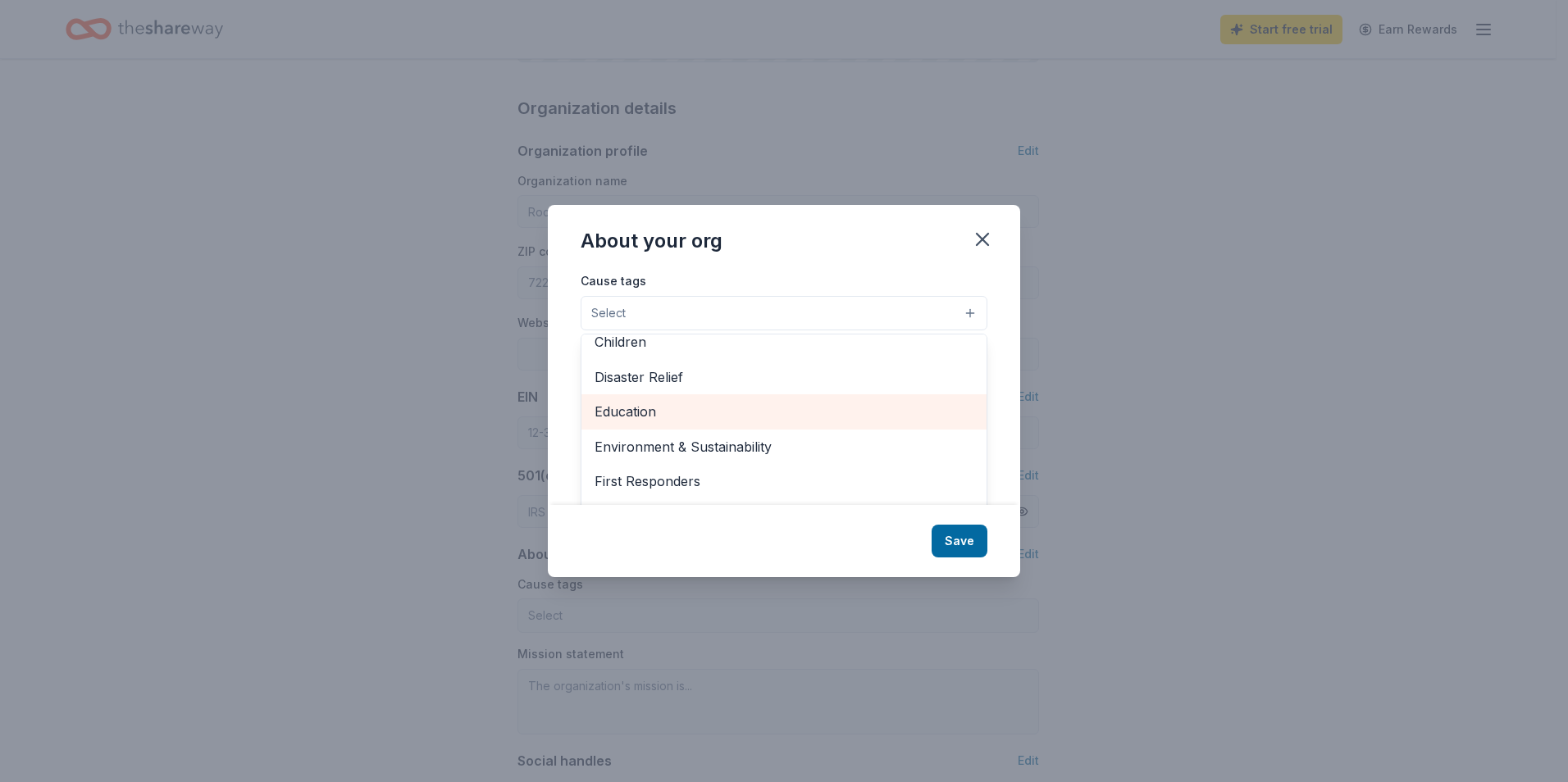
click at [666, 419] on span "Education" at bounding box center [784, 411] width 379 height 21
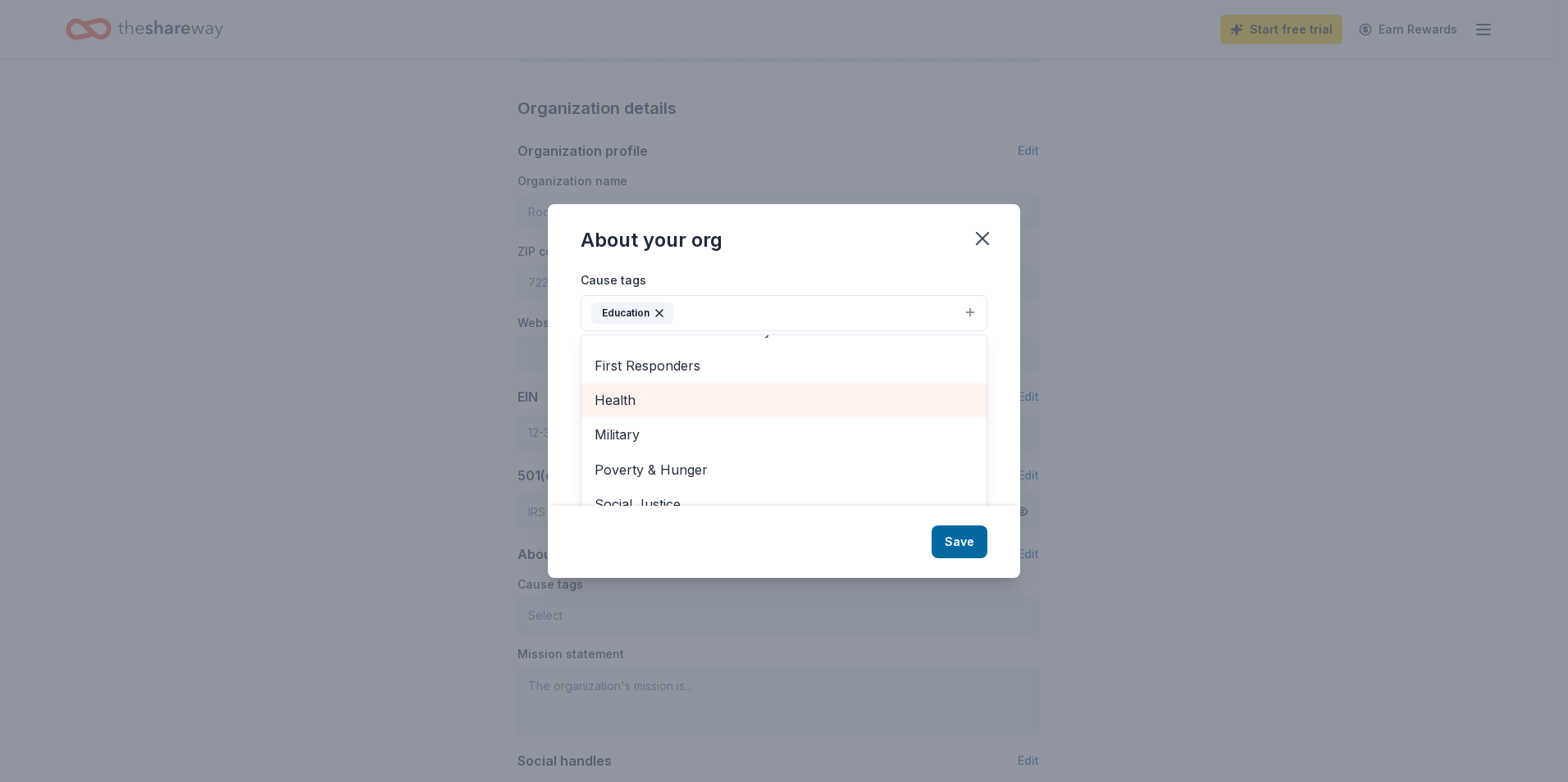
click at [700, 402] on span "Health" at bounding box center [784, 400] width 379 height 21
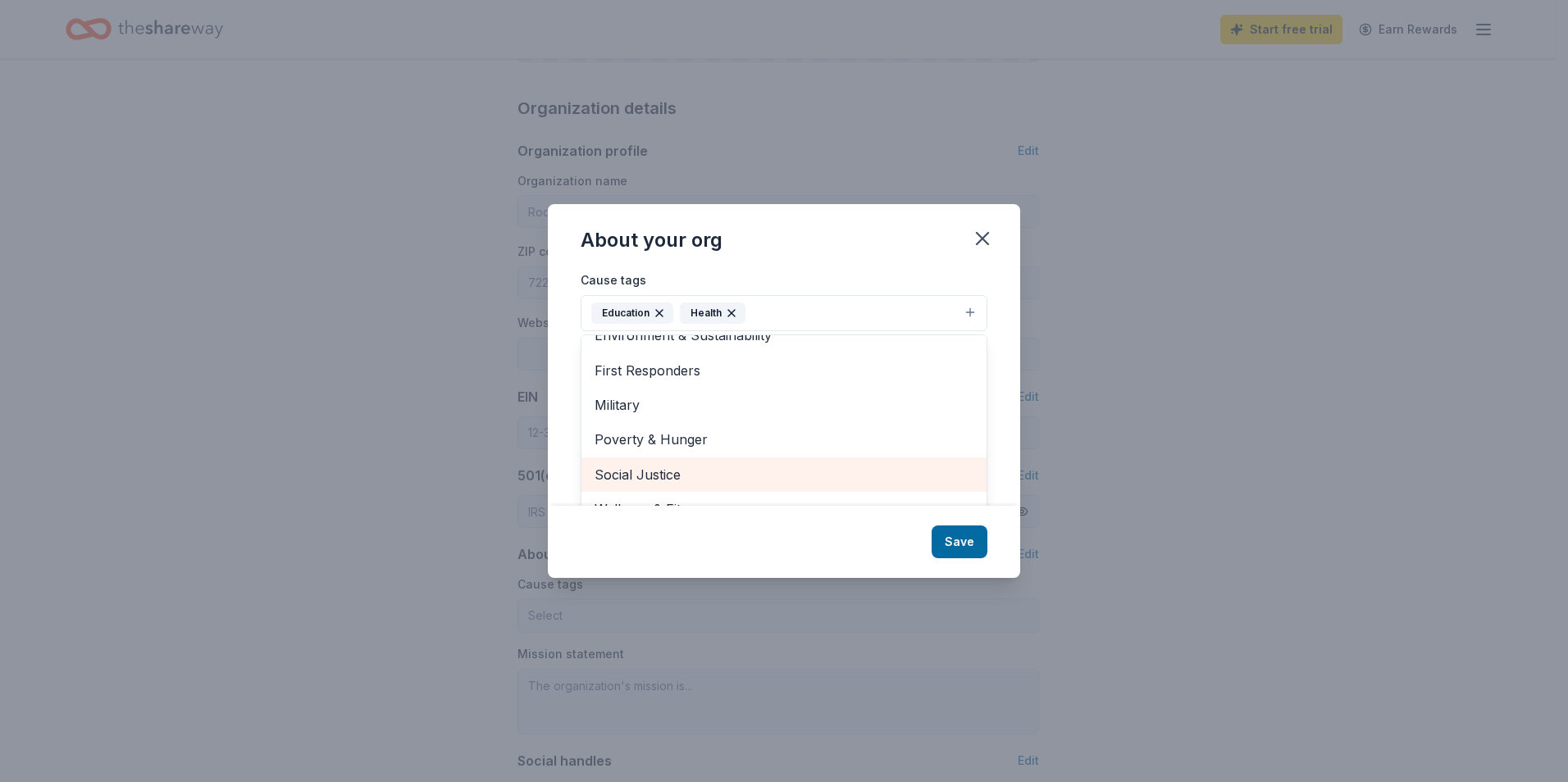
click at [683, 469] on span "Social Justice" at bounding box center [784, 474] width 379 height 21
click at [663, 477] on span "Poverty & Hunger" at bounding box center [784, 473] width 379 height 21
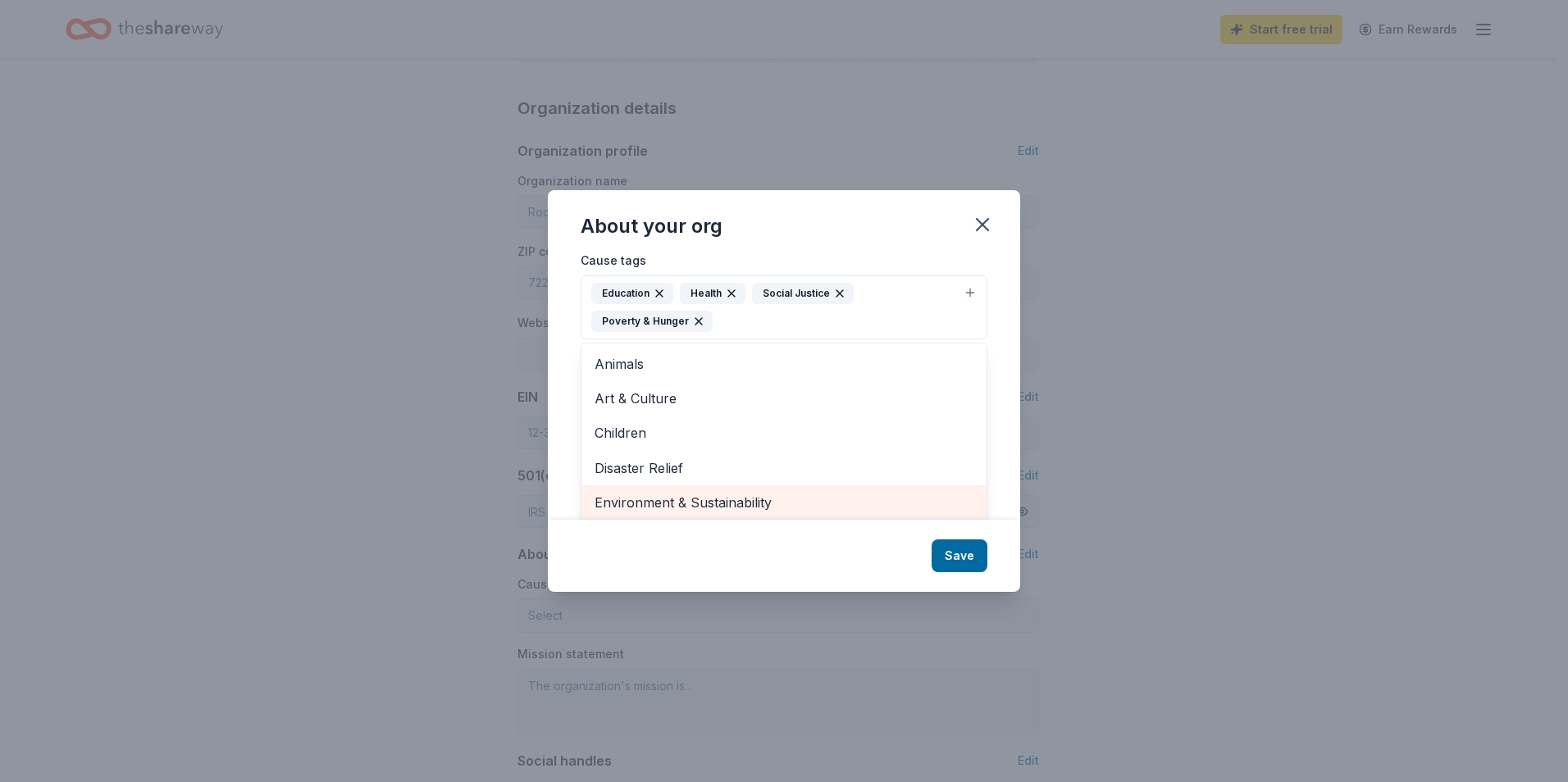
scroll to position [0, 0]
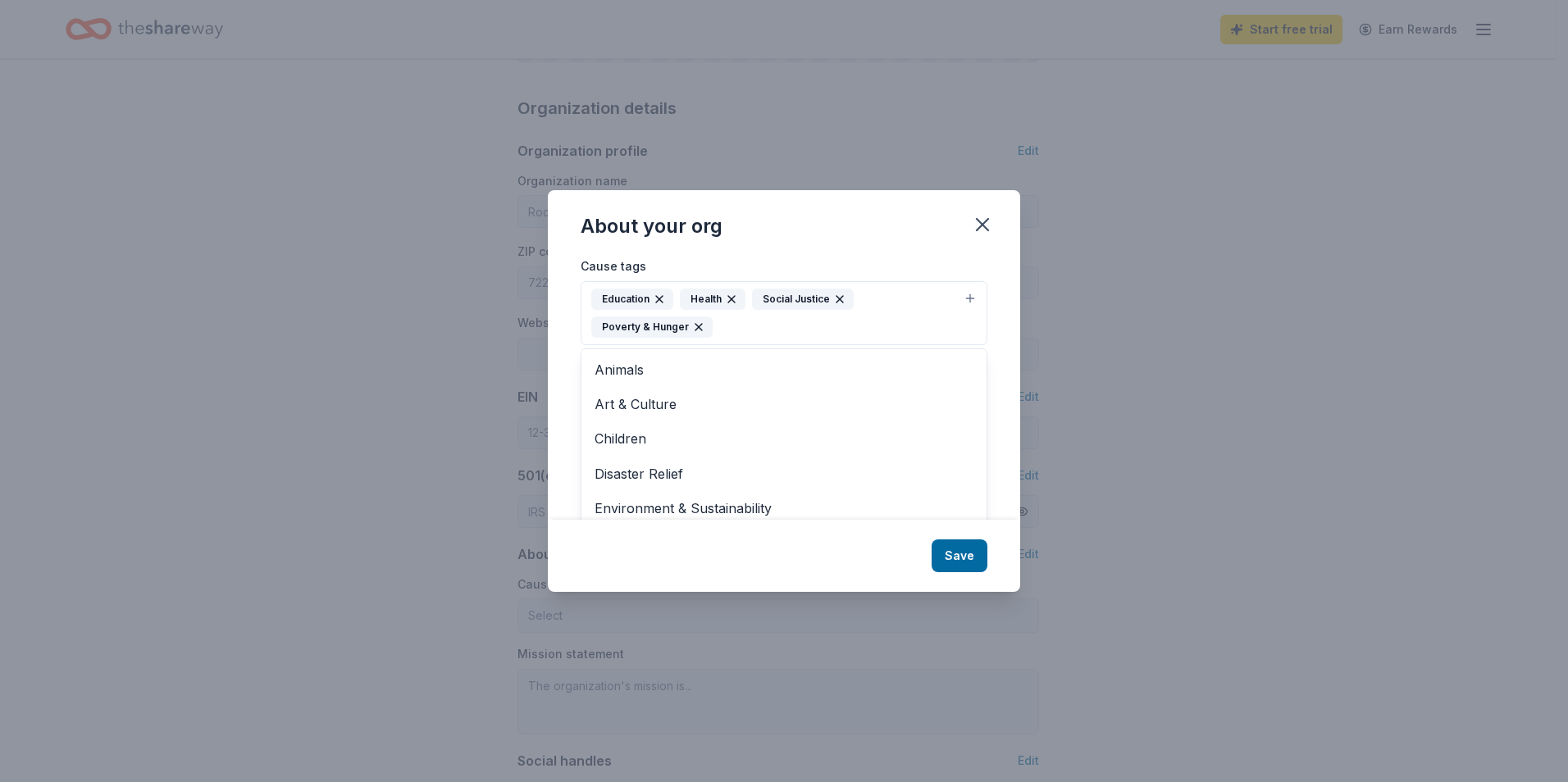
click at [958, 564] on div "About your org Cause tags Education Health Social Justice Poverty & Hunger Anim…" at bounding box center [784, 391] width 472 height 402
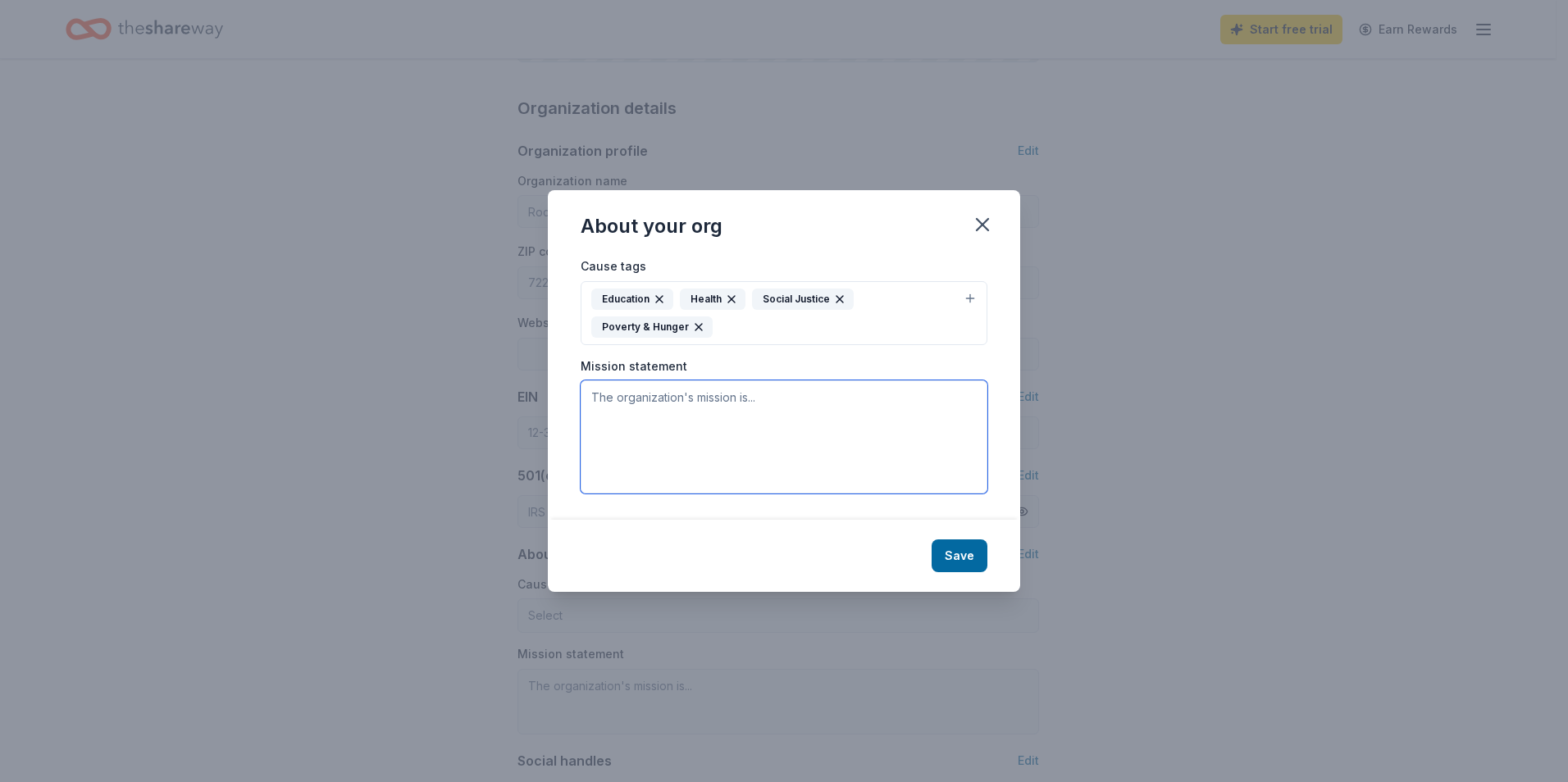
click at [621, 396] on textarea at bounding box center [783, 437] width 406 height 113
paste textarea "Our mission is to empower justice-involved individuals in [GEOGRAPHIC_DATA] and…"
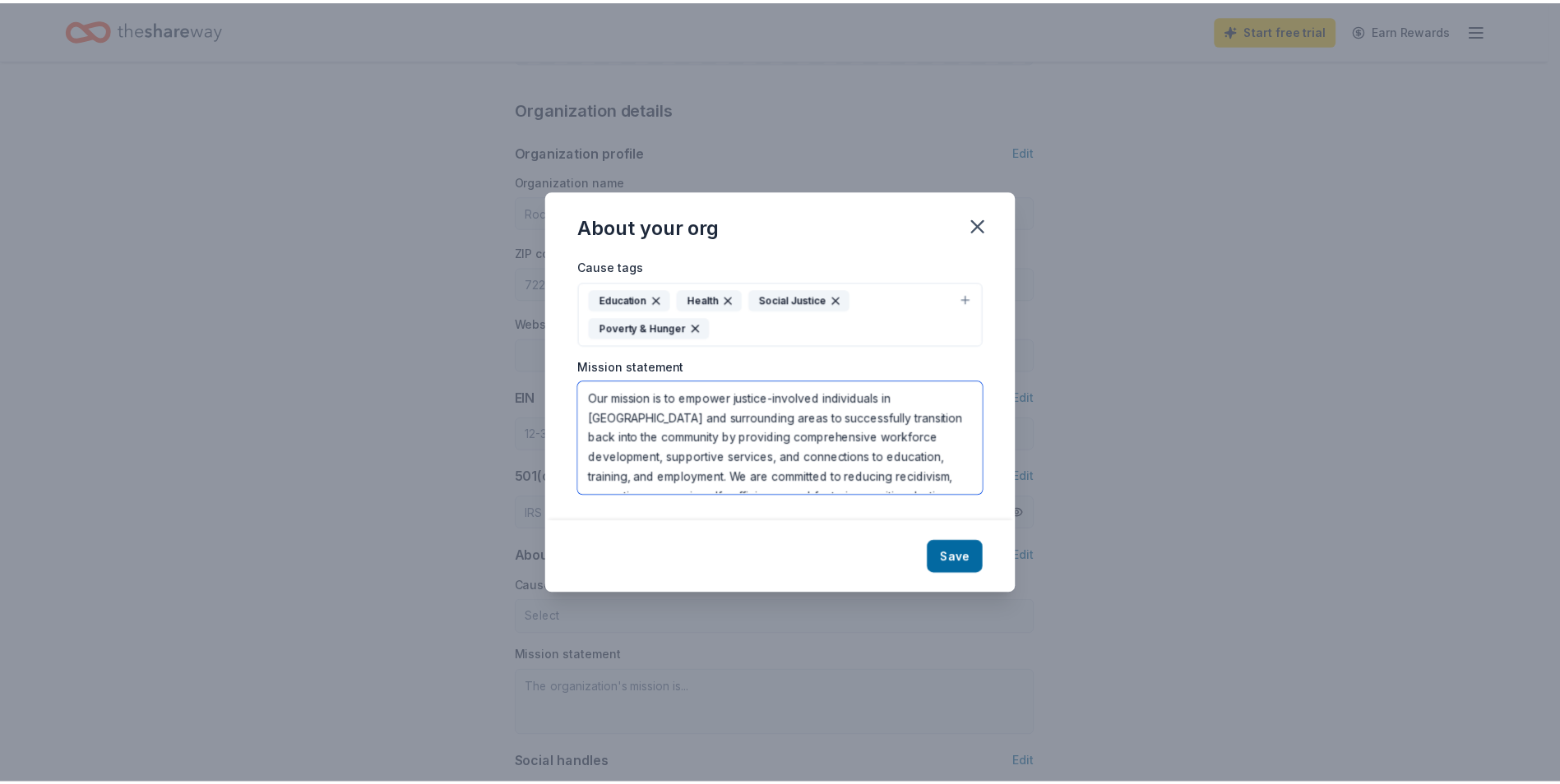
scroll to position [50, 0]
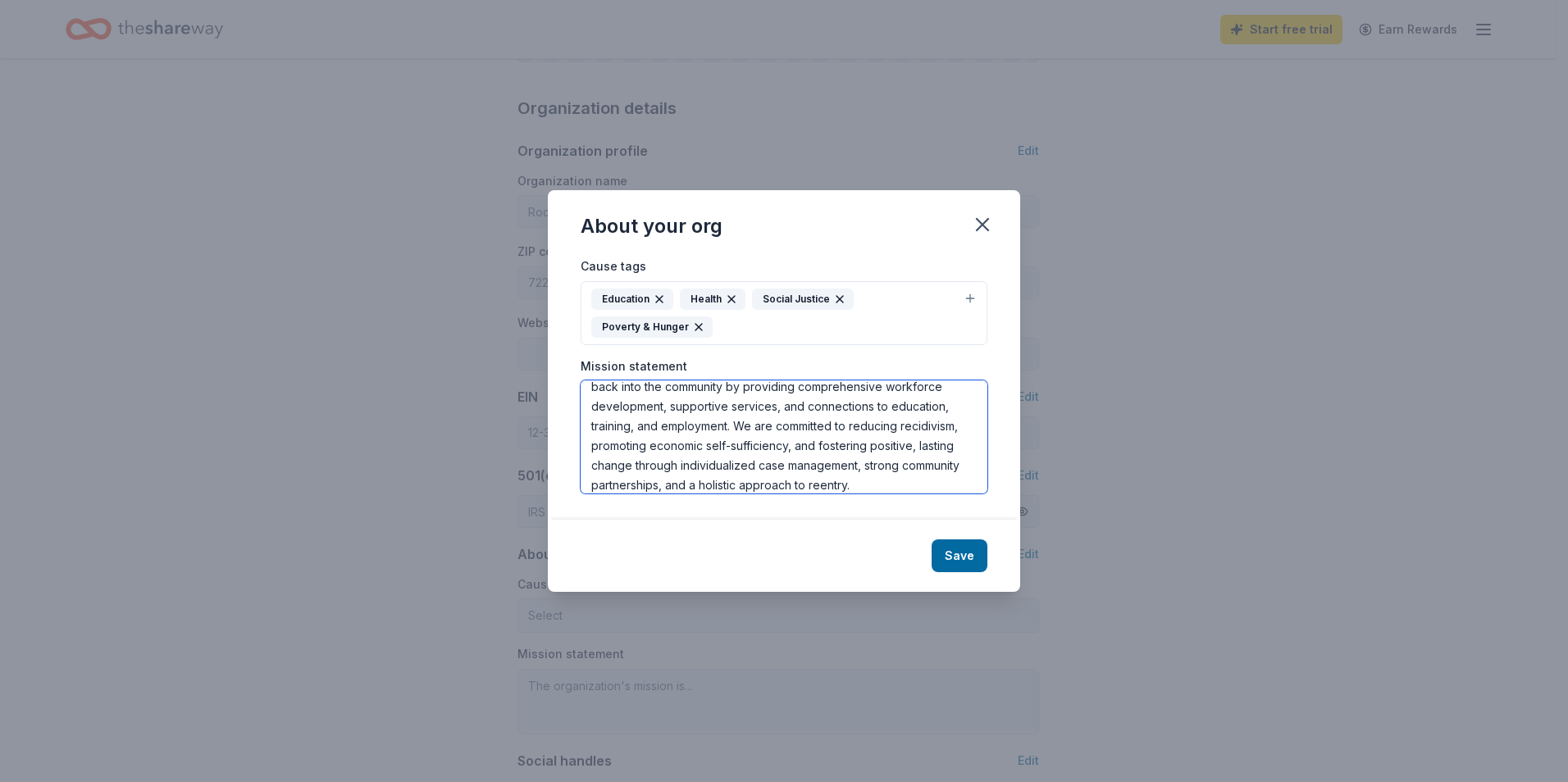
type textarea "Our mission is to empower justice-involved individuals in [GEOGRAPHIC_DATA] and…"
click at [982, 564] on button "Save" at bounding box center [959, 555] width 55 height 33
type textarea "Our mission is to empower justice-involved individuals in [GEOGRAPHIC_DATA] and…"
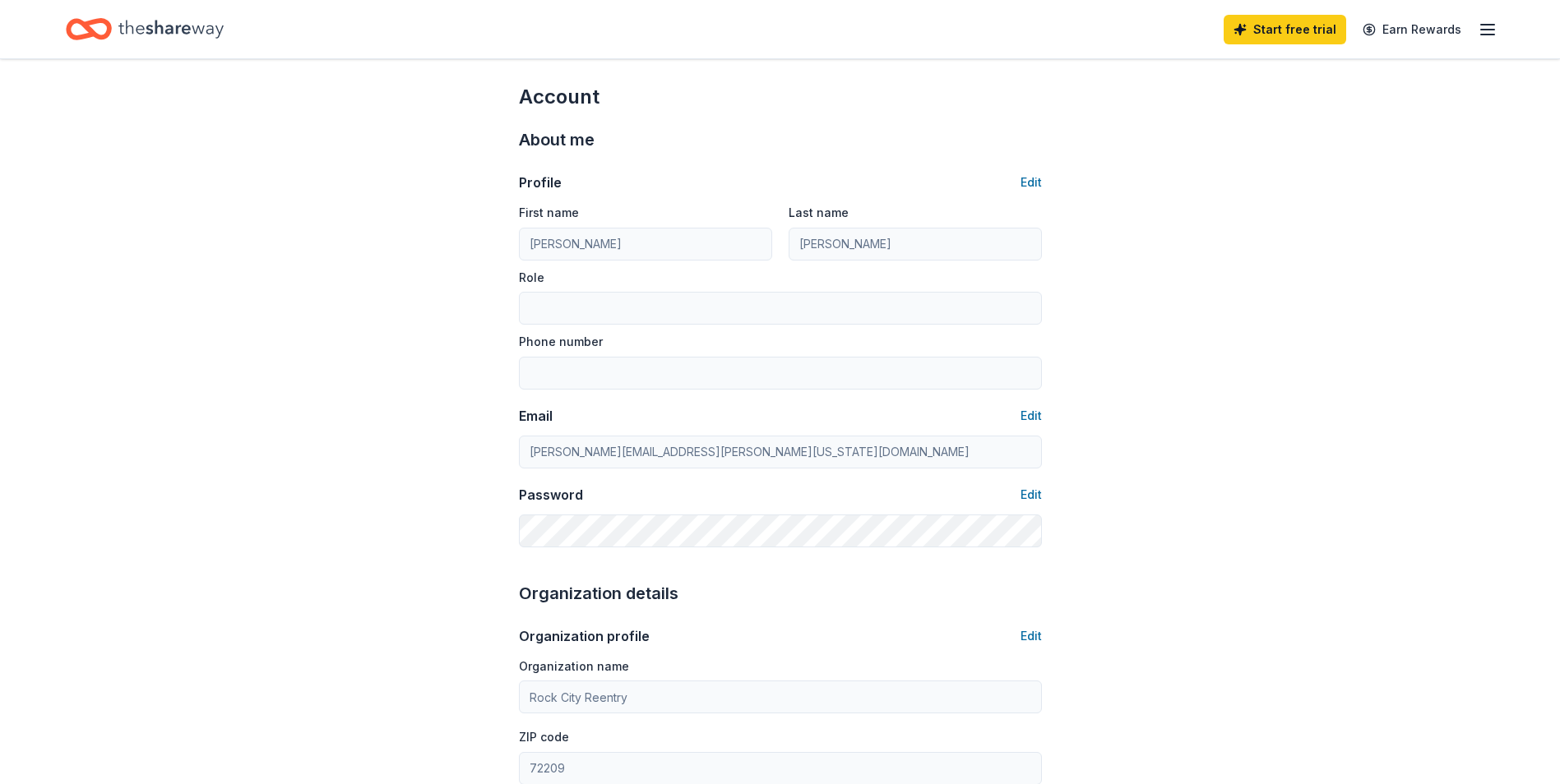
scroll to position [0, 0]
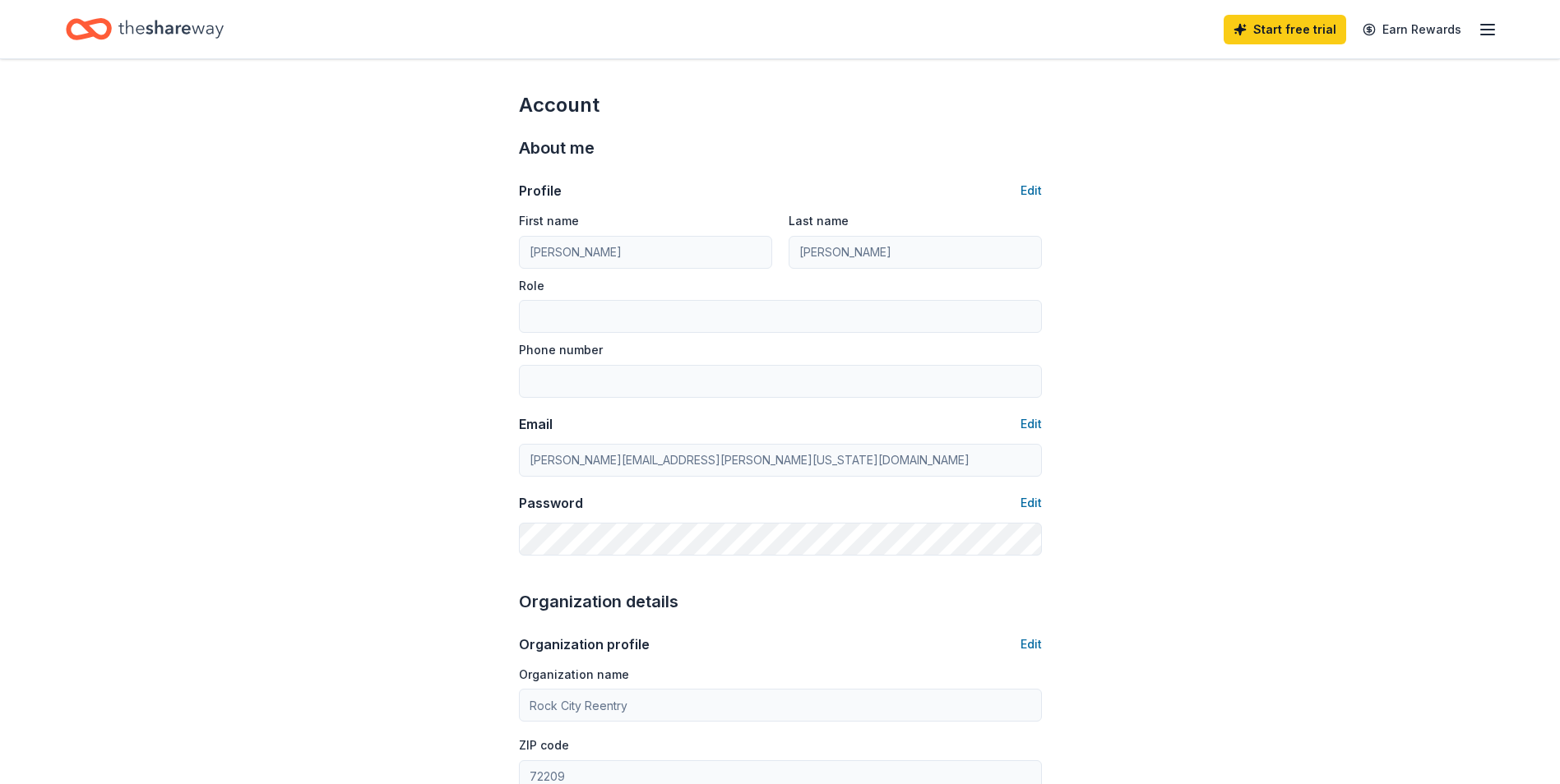
click at [1487, 33] on icon "button" at bounding box center [1487, 30] width 20 height 20
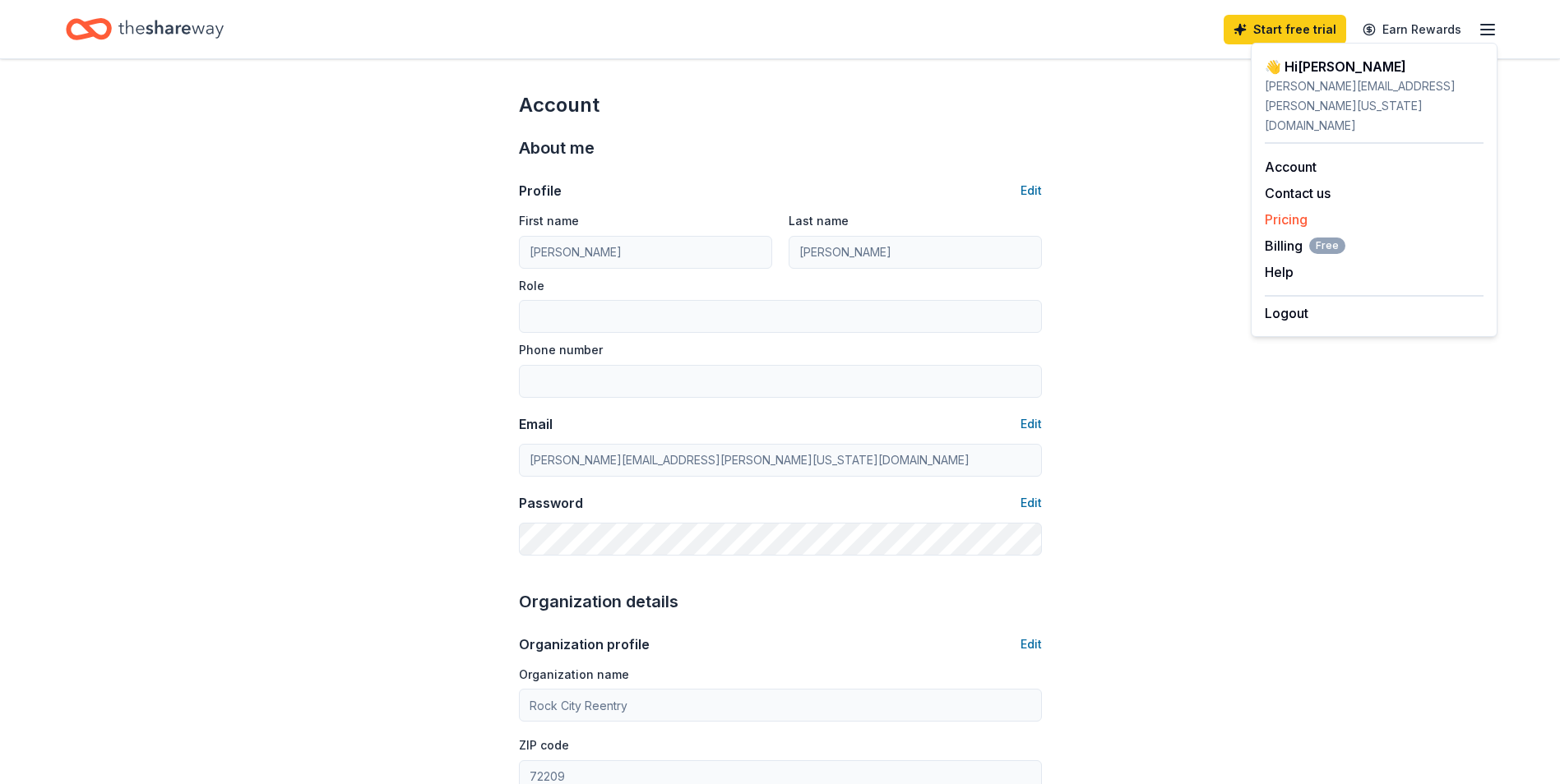
click at [1287, 211] on link "Pricing" at bounding box center [1286, 219] width 43 height 16
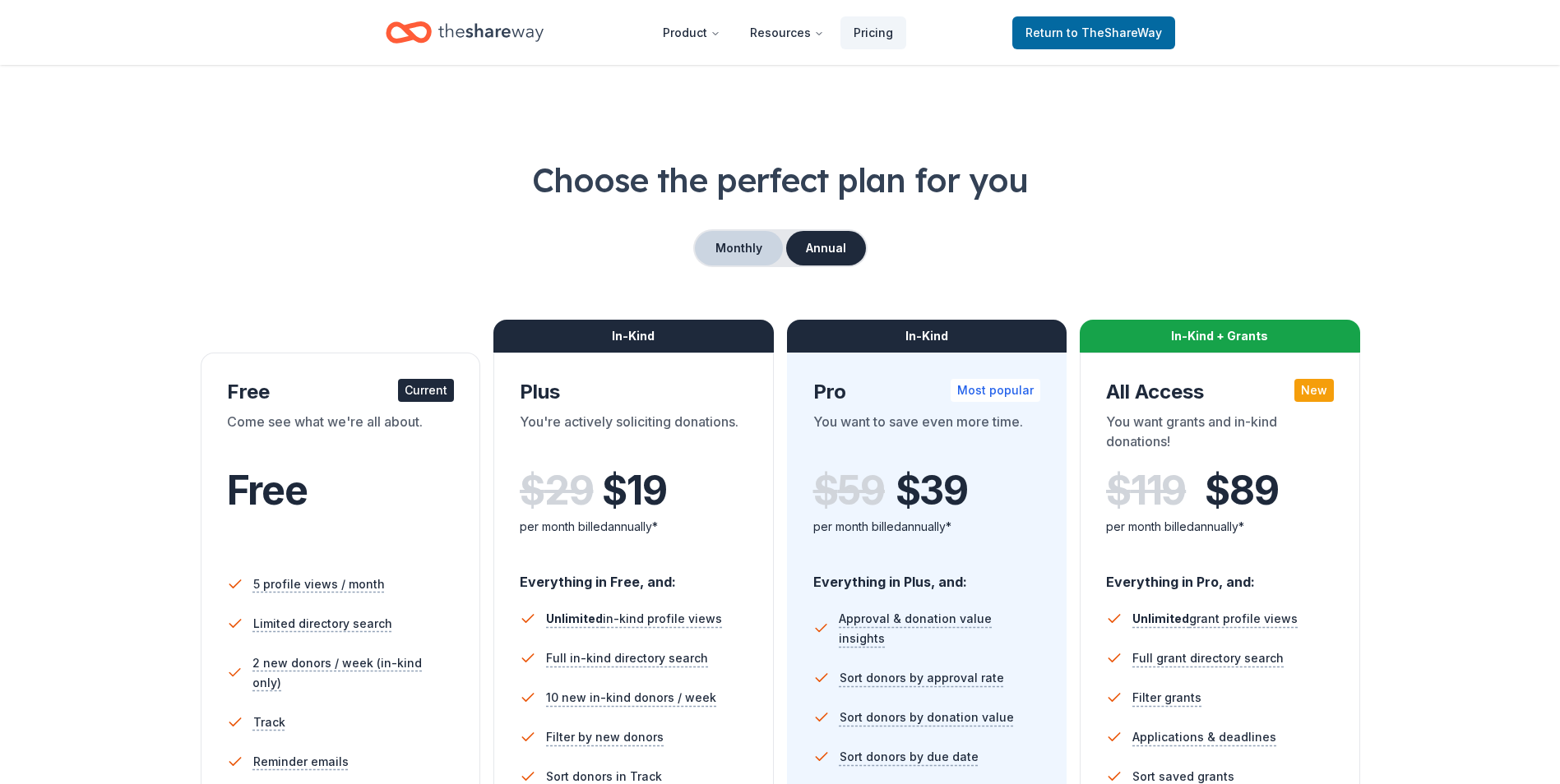
click at [747, 241] on button "Monthly" at bounding box center [739, 248] width 88 height 35
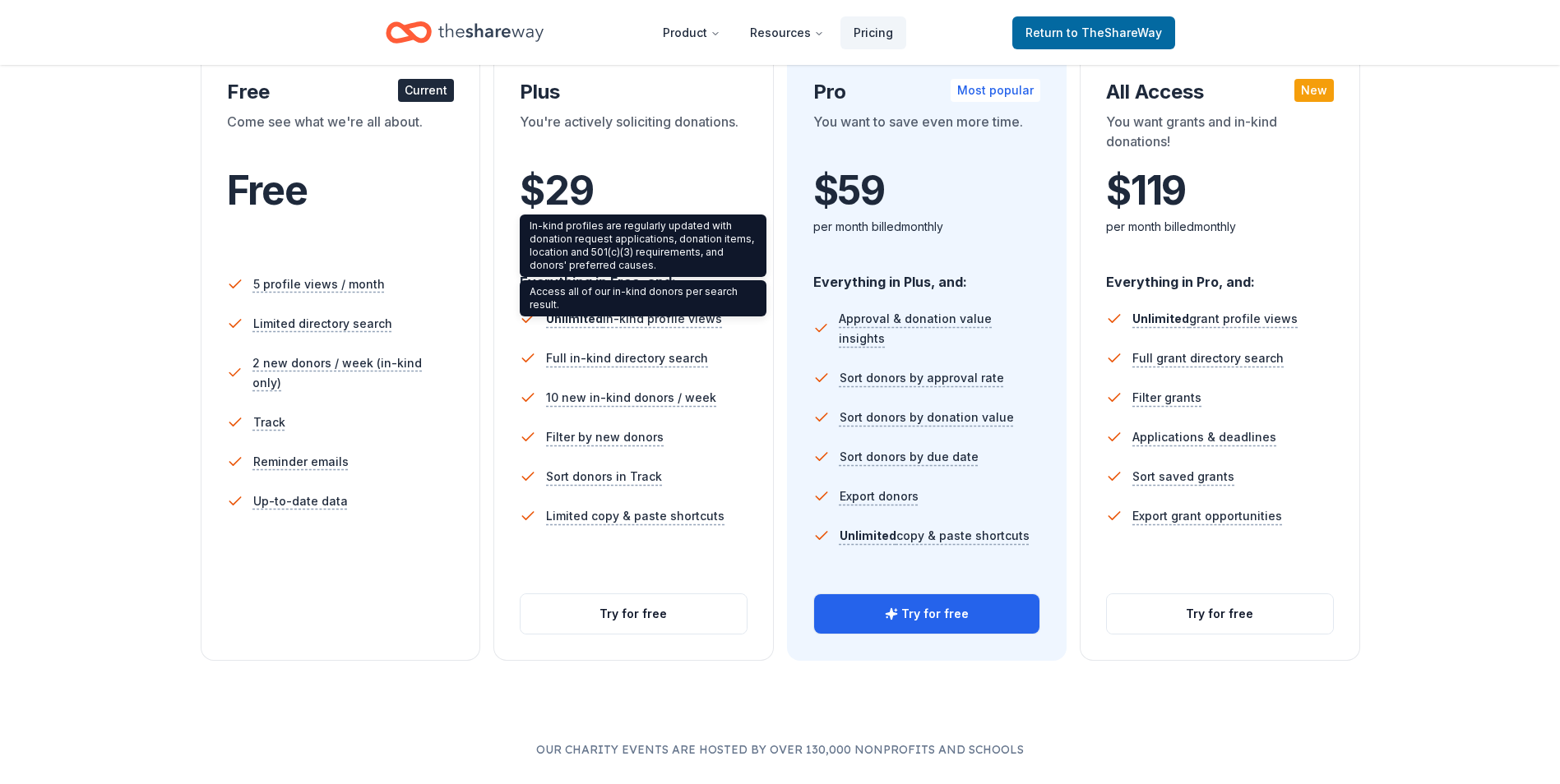
scroll to position [329, 0]
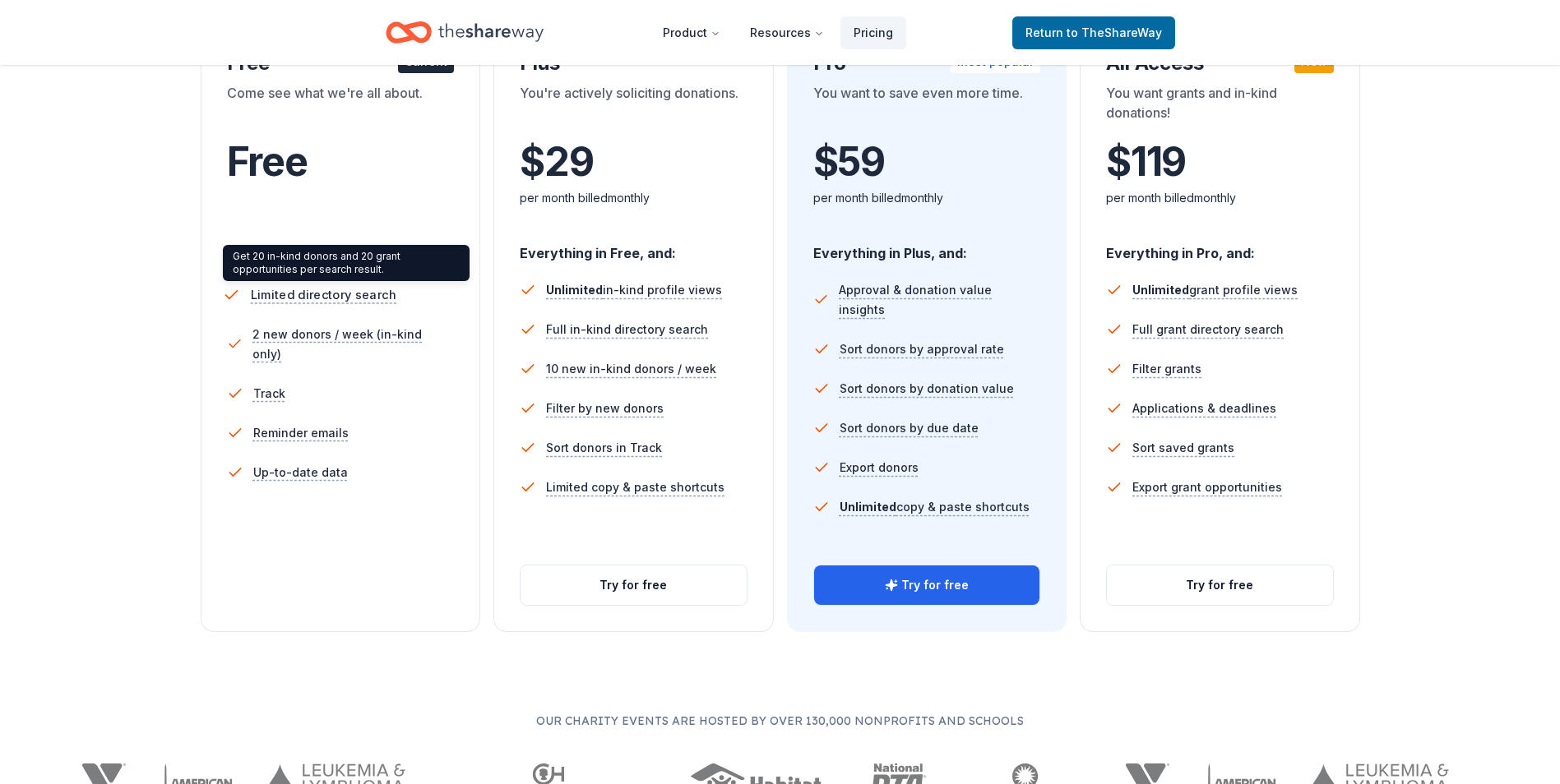
click at [294, 291] on span "Limited directory search" at bounding box center [323, 294] width 146 height 20
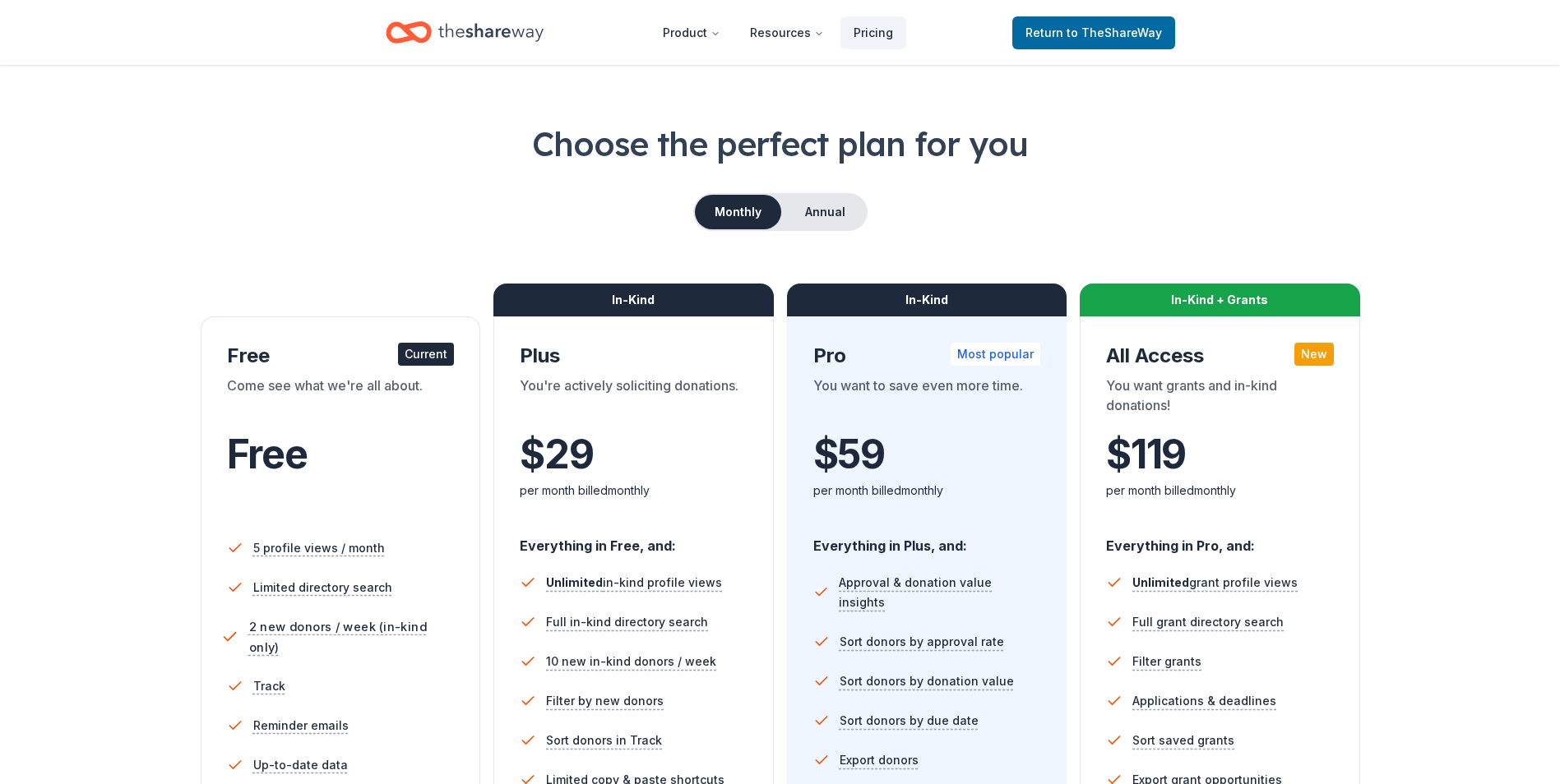
scroll to position [0, 0]
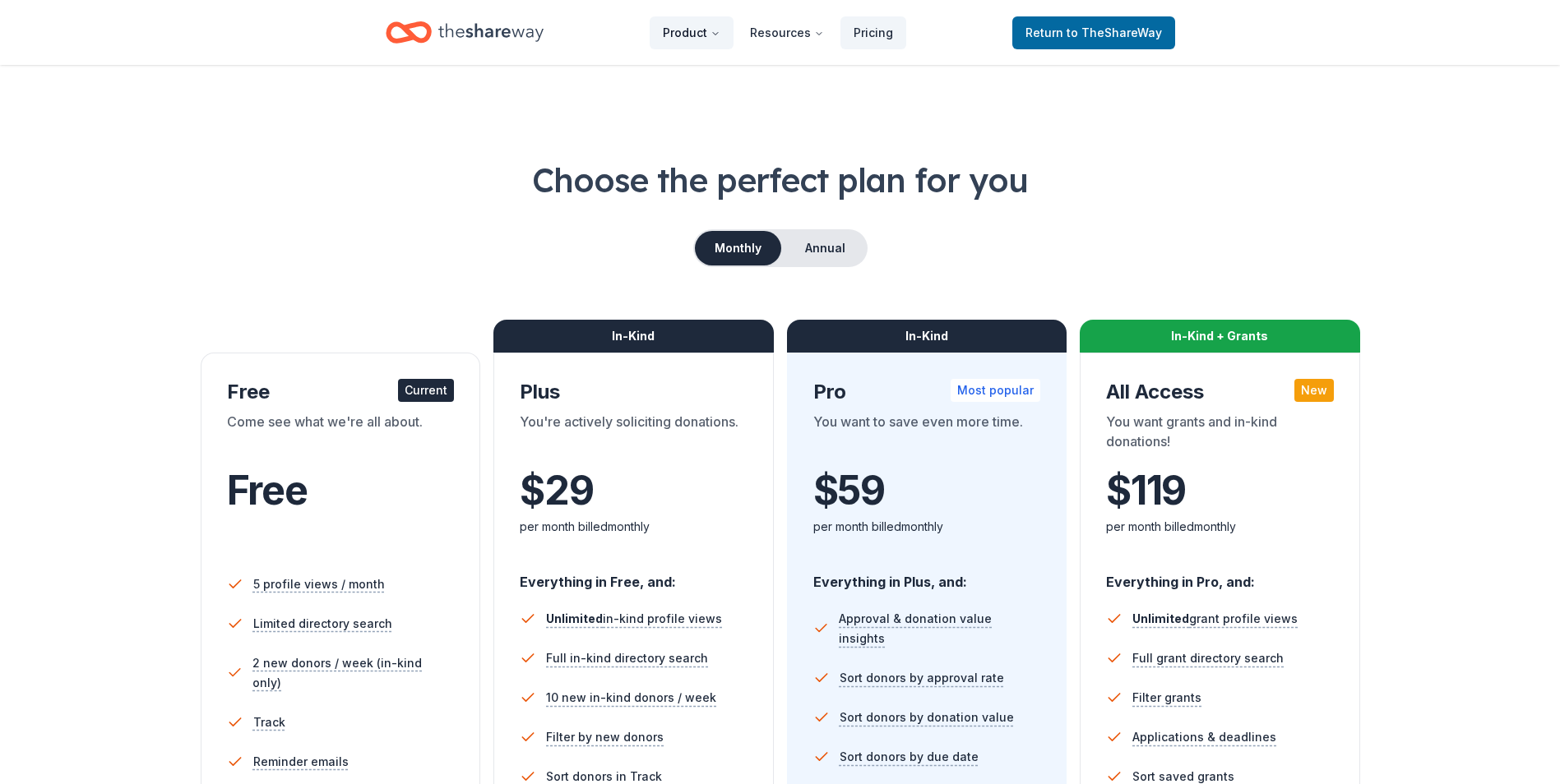
click at [694, 31] on button "Product" at bounding box center [690, 33] width 83 height 33
click at [717, 31] on icon "Main" at bounding box center [715, 34] width 10 height 10
